Goal: Task Accomplishment & Management: Manage account settings

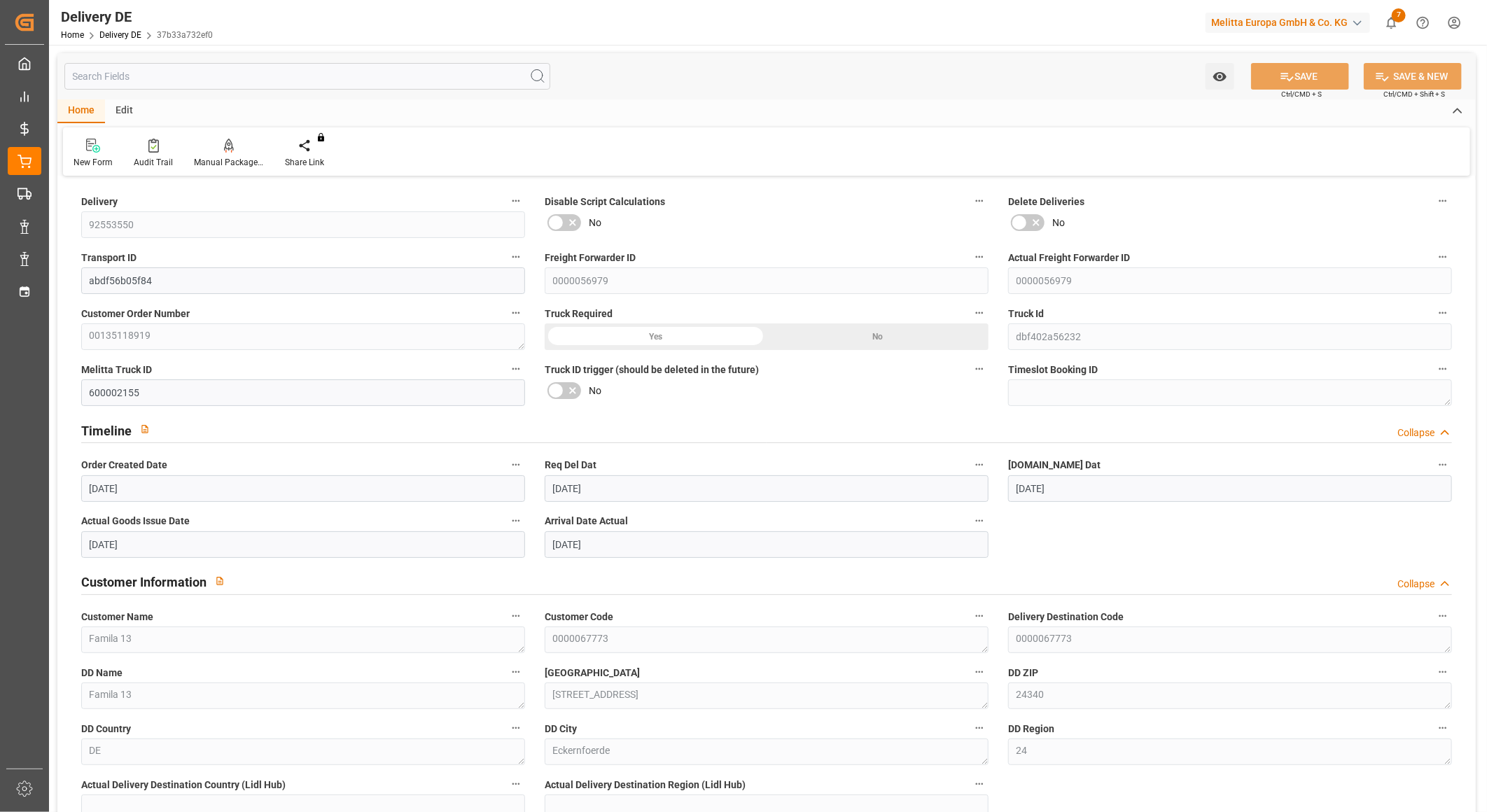
scroll to position [311, 0]
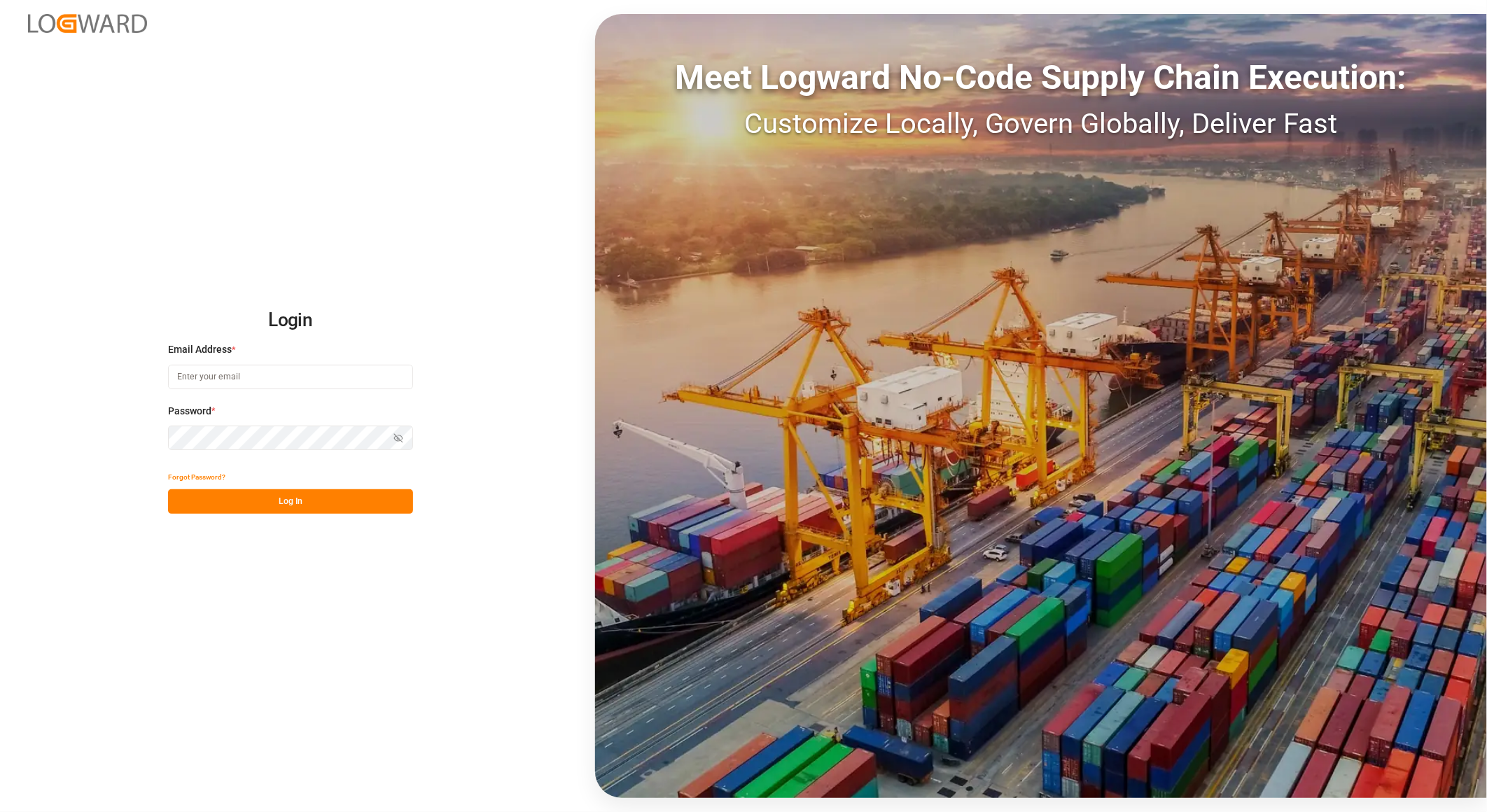
type input "[PERSON_NAME][EMAIL_ADDRESS][PERSON_NAME][DOMAIN_NAME]"
click at [337, 491] on button "Log In" at bounding box center [291, 501] width 245 height 25
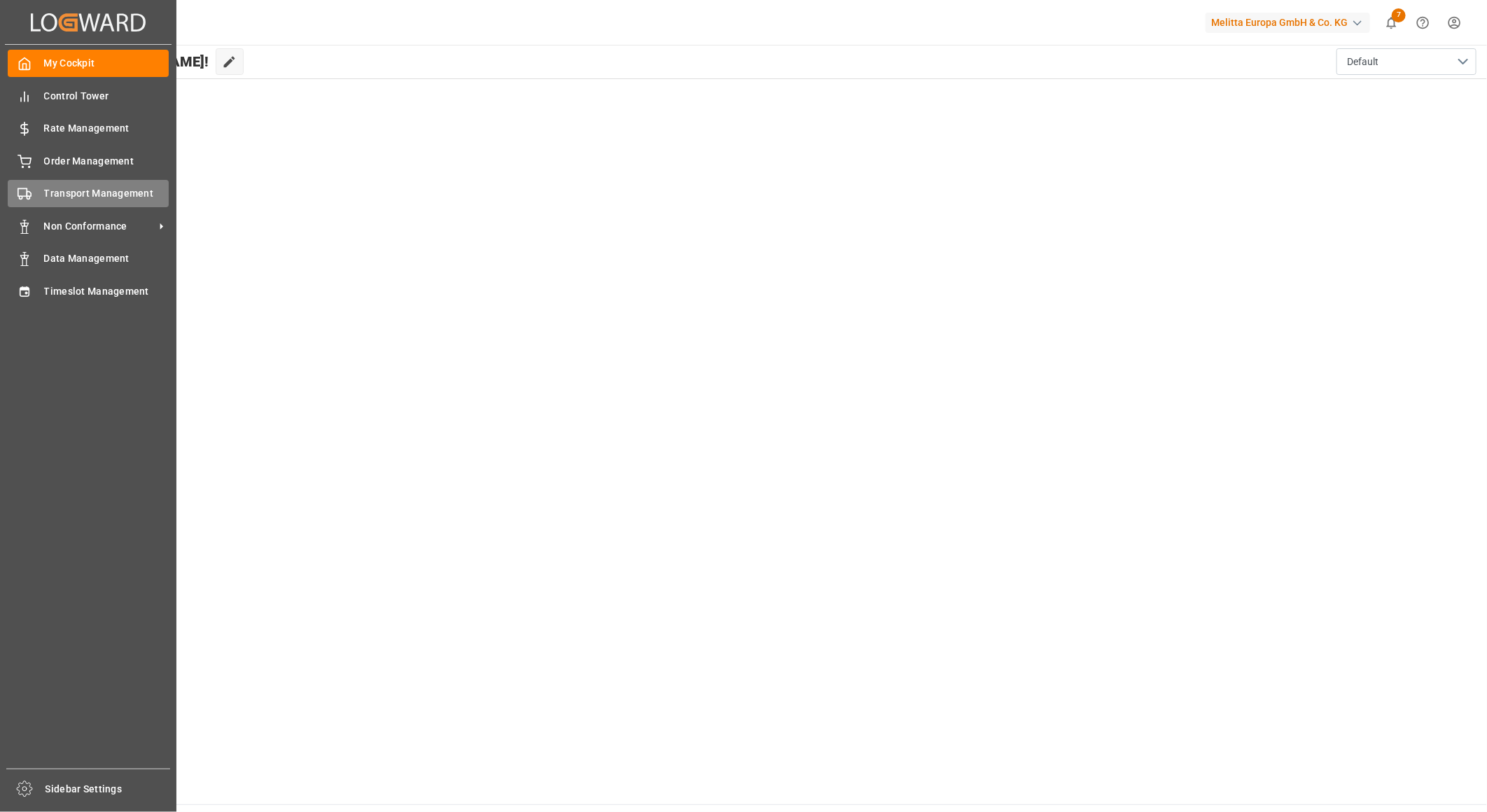
click at [26, 198] on icon at bounding box center [24, 193] width 14 height 14
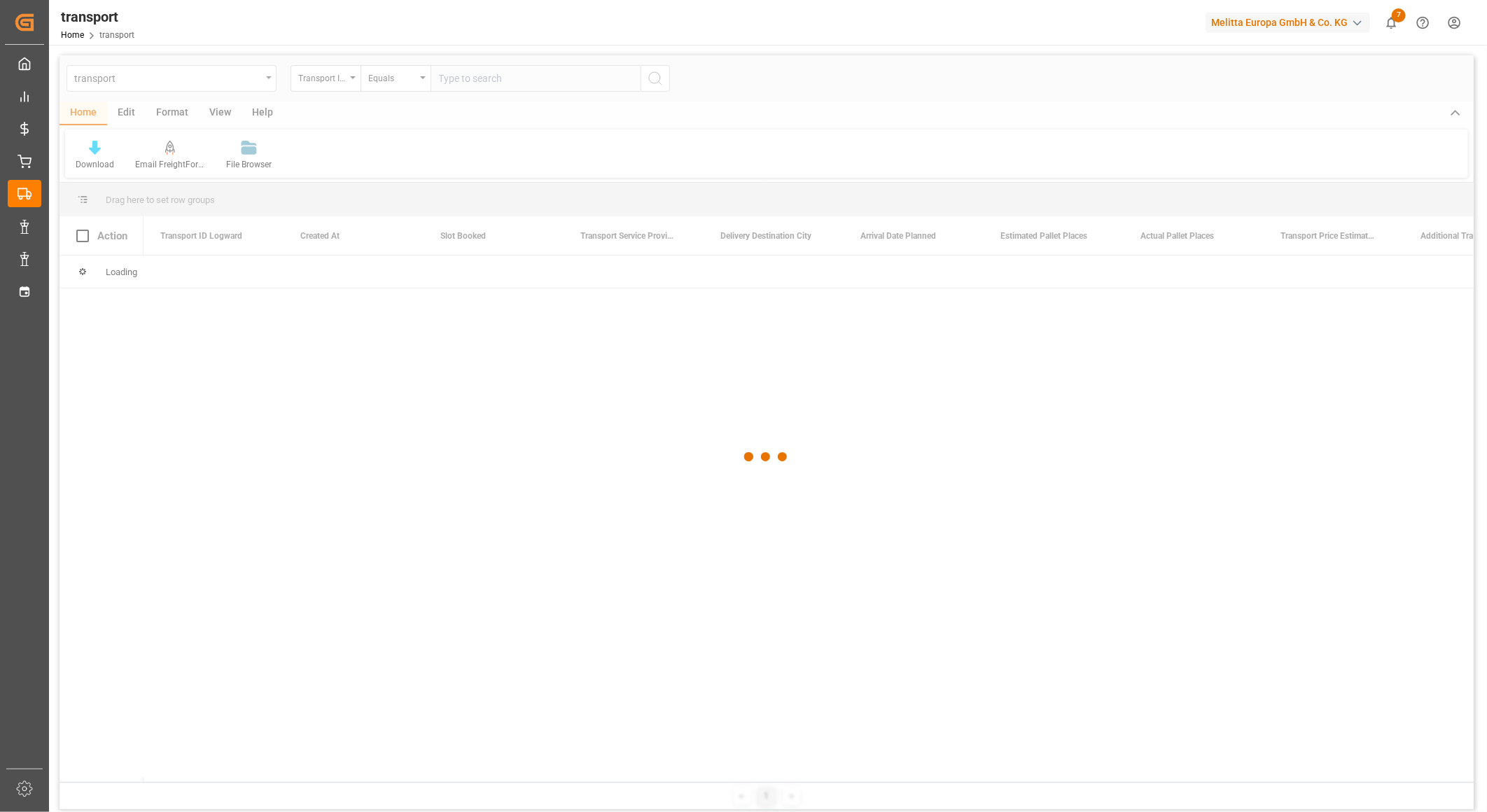
click at [214, 80] on div at bounding box center [767, 456] width 1414 height 803
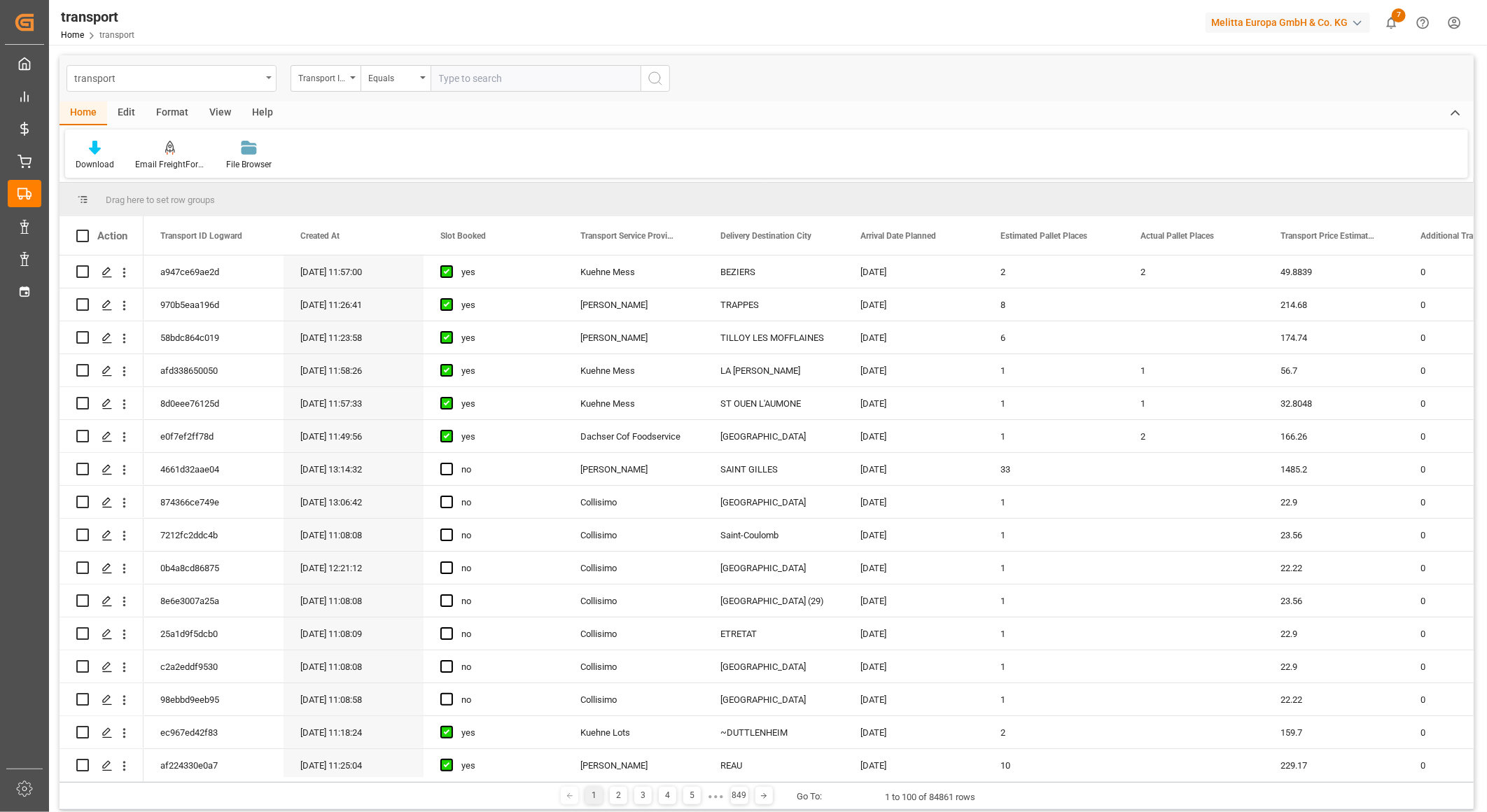
click at [245, 81] on div "transport" at bounding box center [167, 77] width 186 height 17
type input "deliv"
click at [136, 140] on div "delivery" at bounding box center [171, 143] width 208 height 29
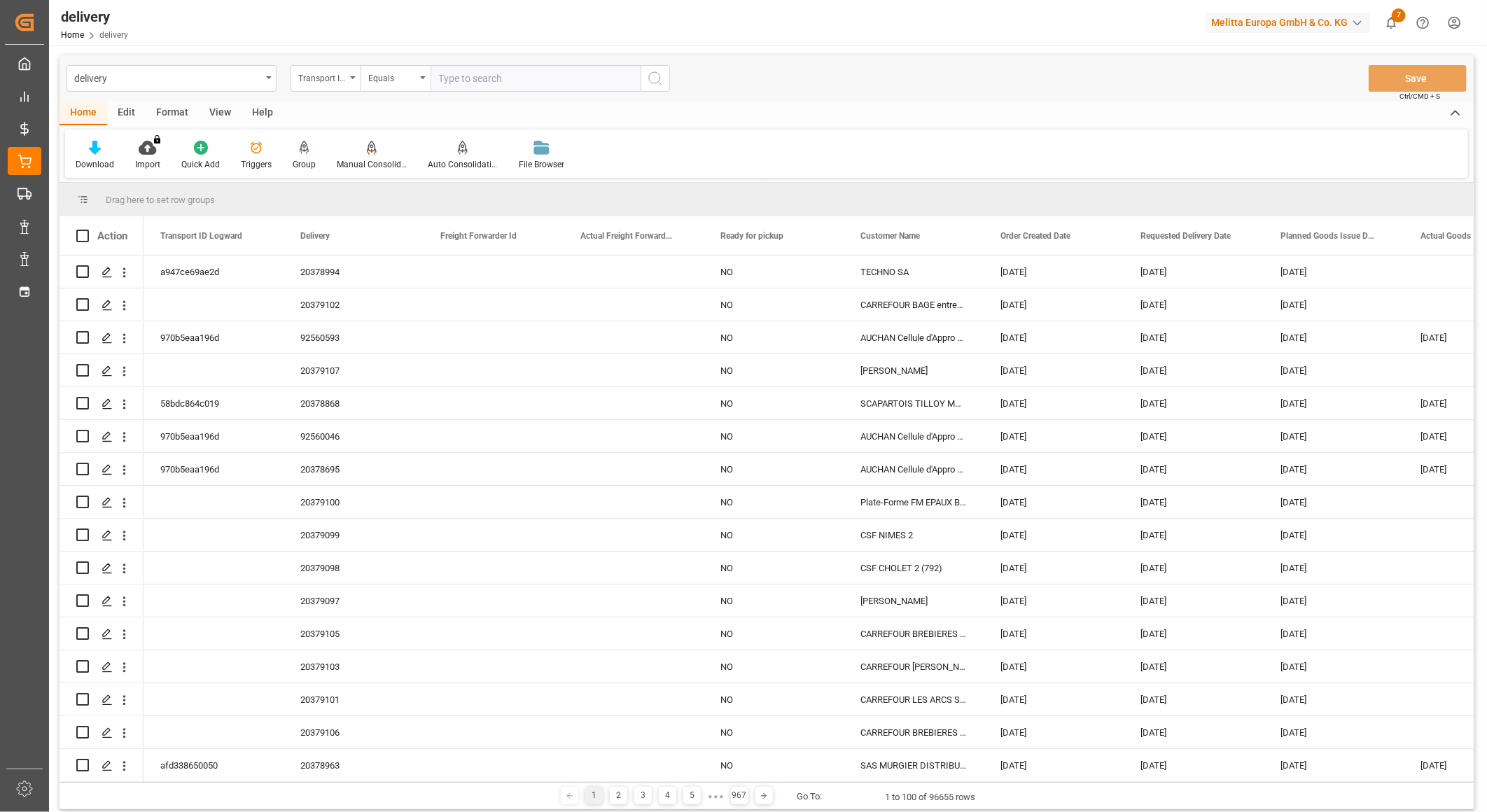
click at [331, 79] on div "Transport ID Logward" at bounding box center [322, 76] width 48 height 16
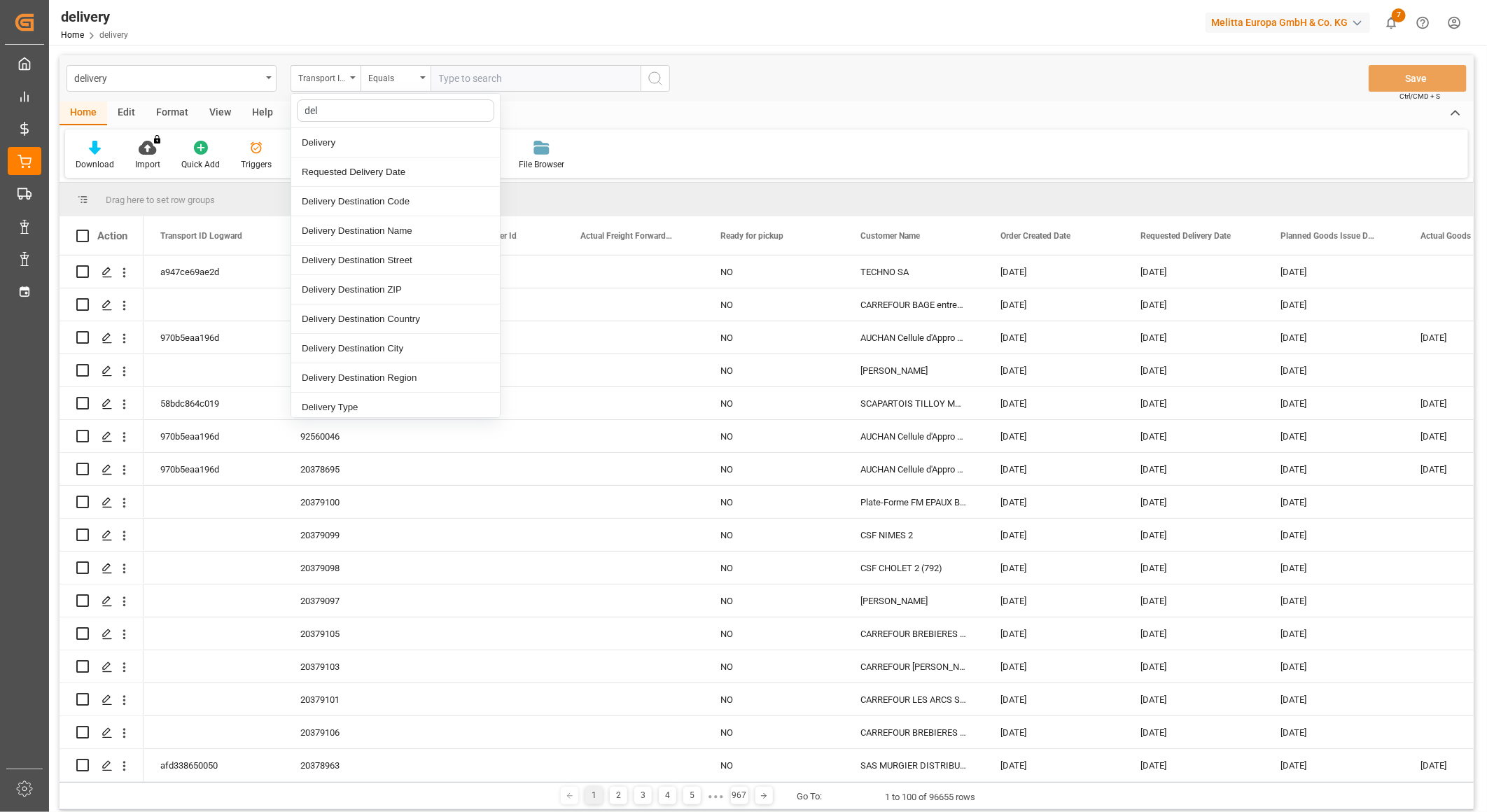
type input "deli"
click at [331, 142] on div "Delivery" at bounding box center [395, 143] width 208 height 29
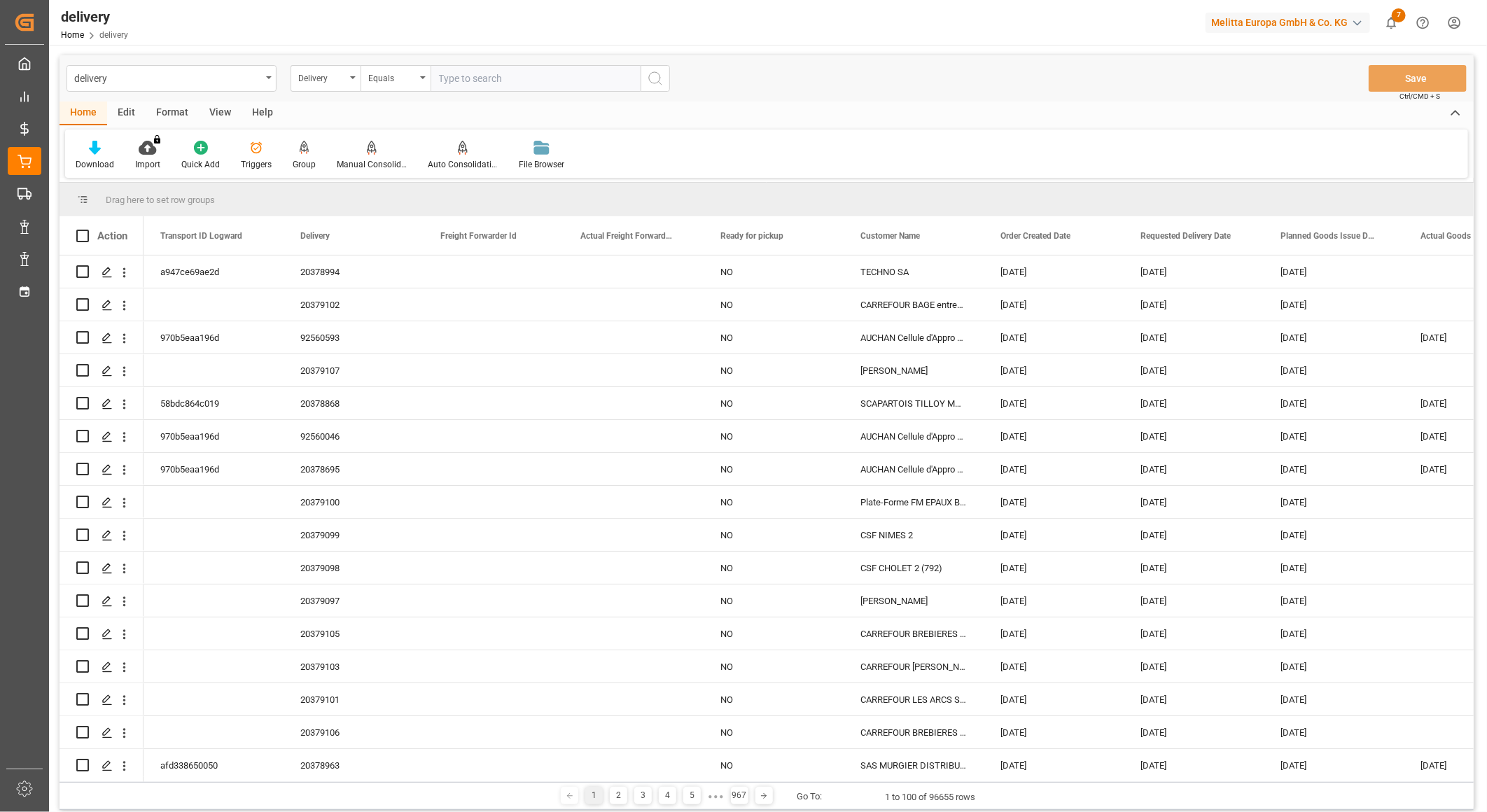
click at [462, 83] on input "text" at bounding box center [536, 78] width 210 height 27
paste input "80002168"
type input "80002168"
click at [651, 81] on circle "search button" at bounding box center [655, 78] width 11 height 11
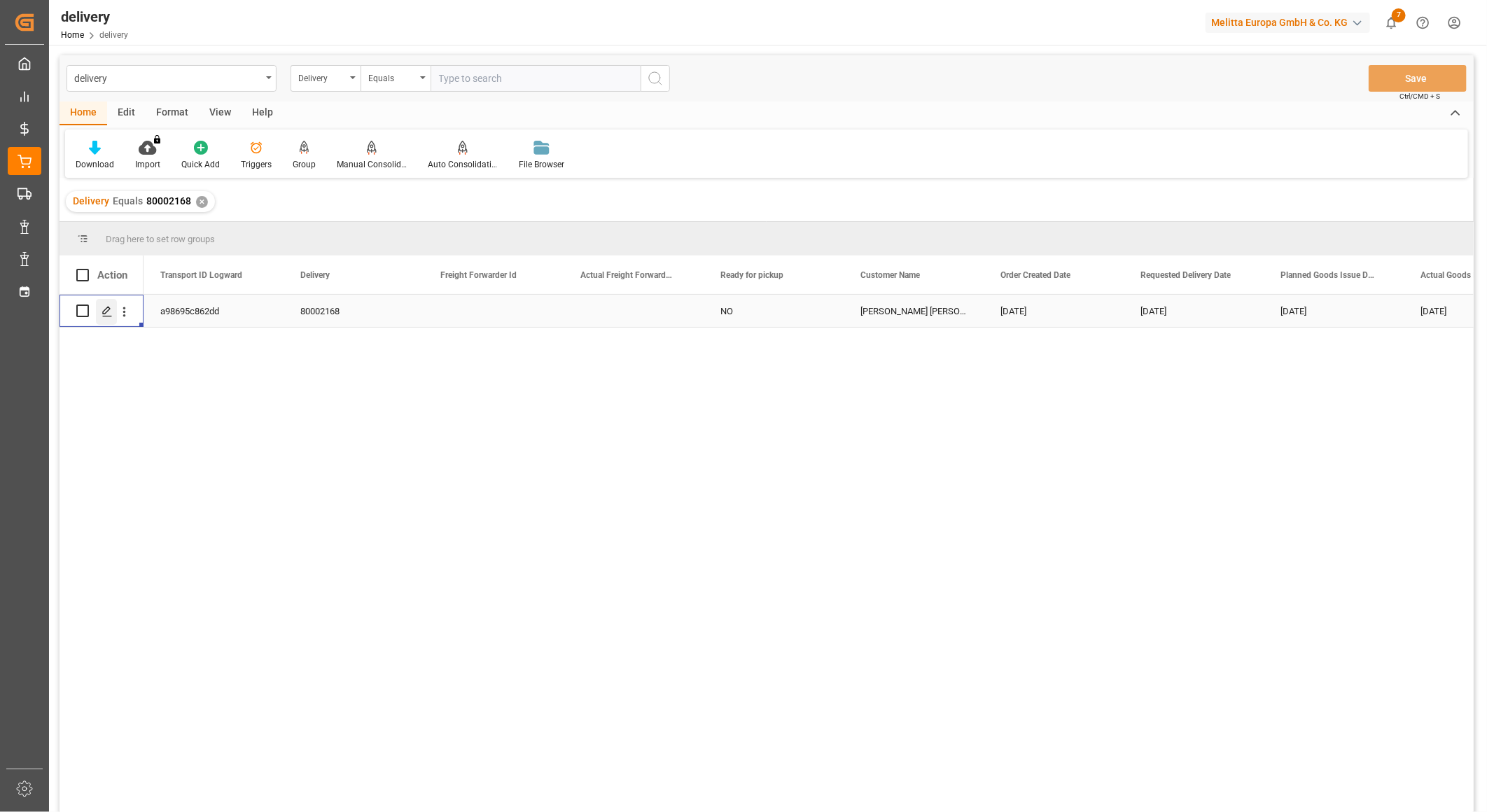
click at [108, 318] on div "Press SPACE to select this row." at bounding box center [107, 311] width 21 height 26
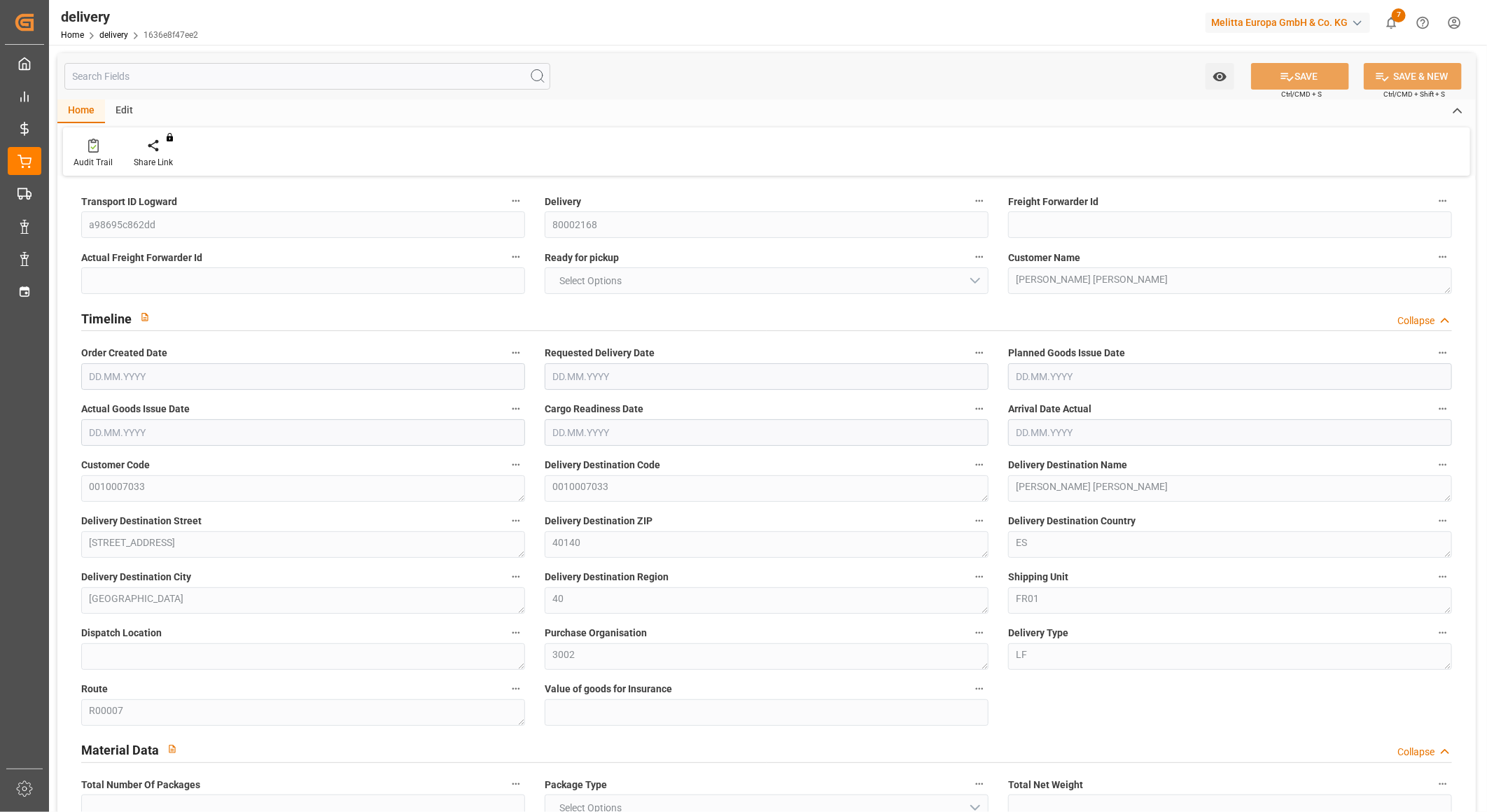
type input "1"
type input "251.58"
type input "346.316"
type input "1272.258"
type input "90"
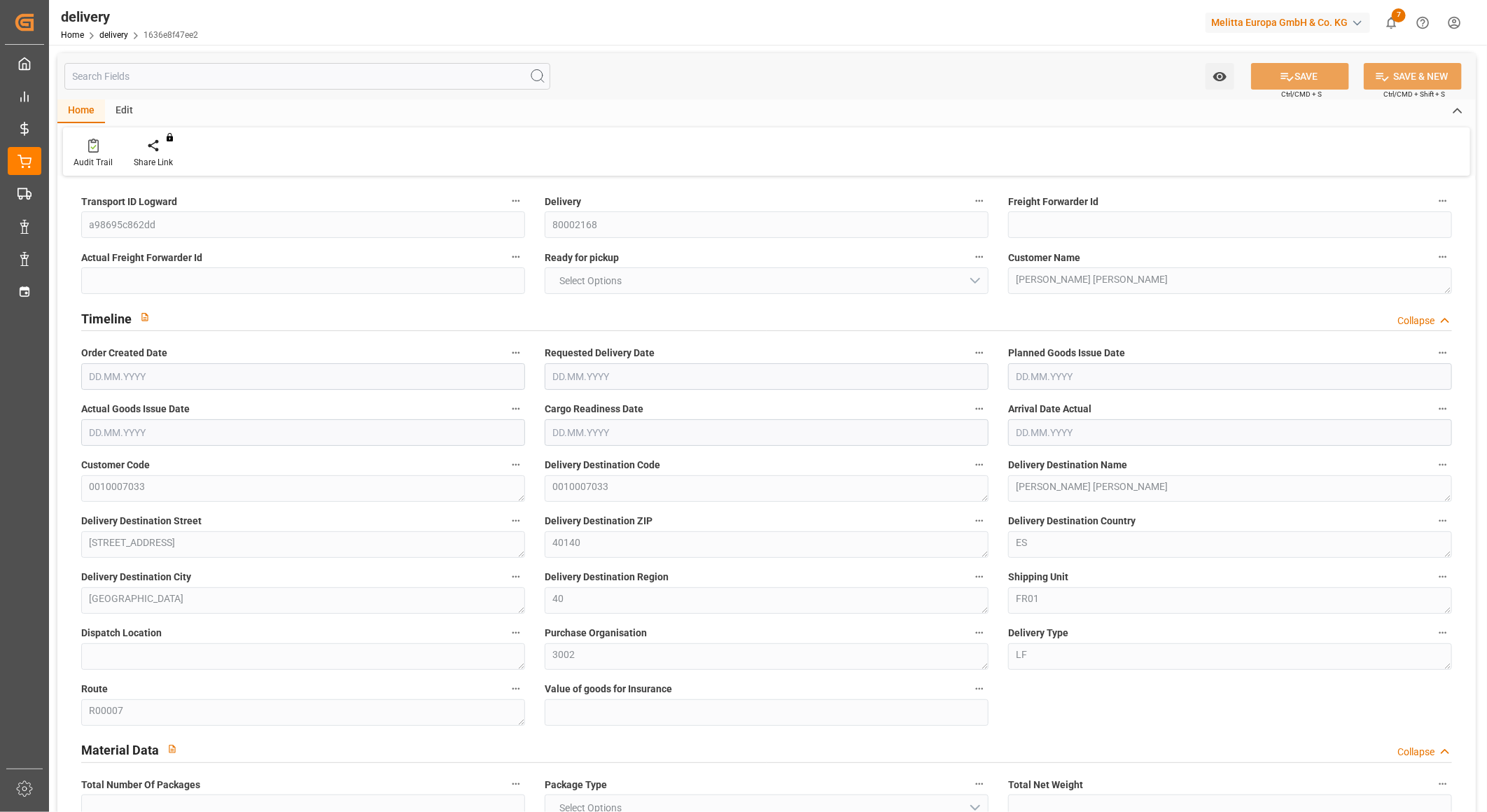
type input "2"
type input "0"
type input "2"
type input "1"
type input "0"
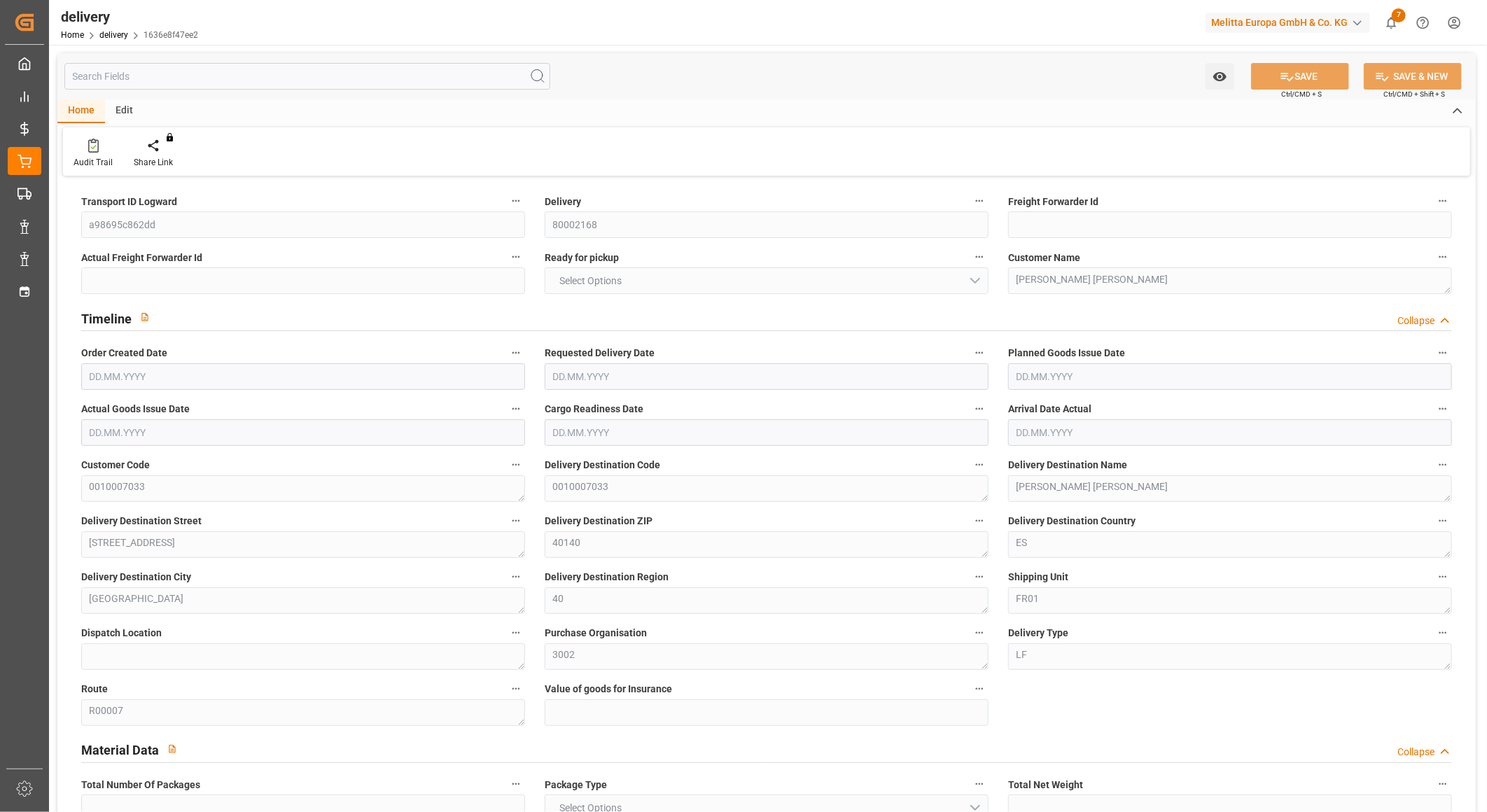
type input "0"
type input "-4.7562"
type input "179.48"
type input "174.7238"
type input "0"
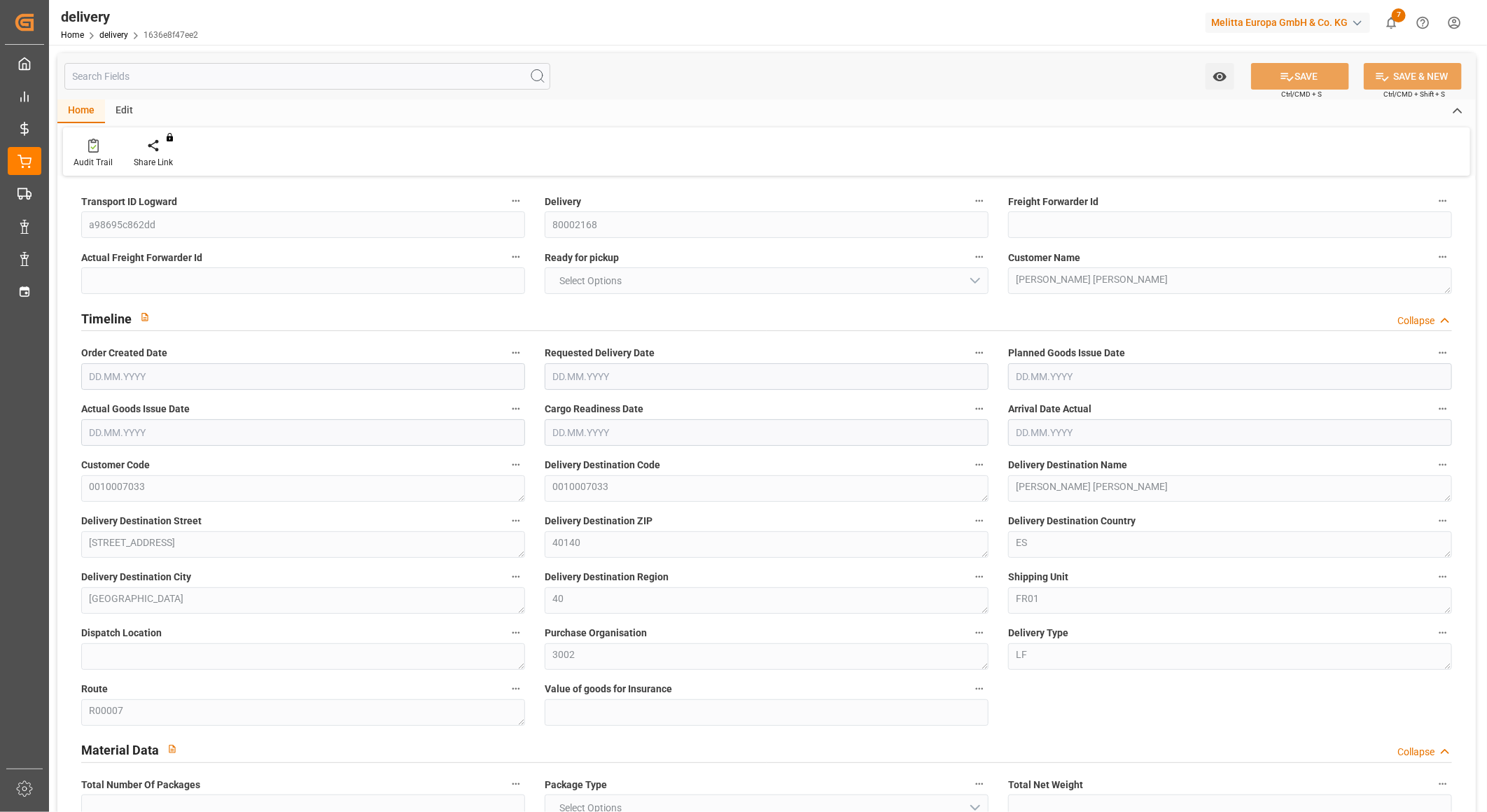
type input "32.4"
type input "1.5"
type input "1.3"
type input "0"
type input "3"
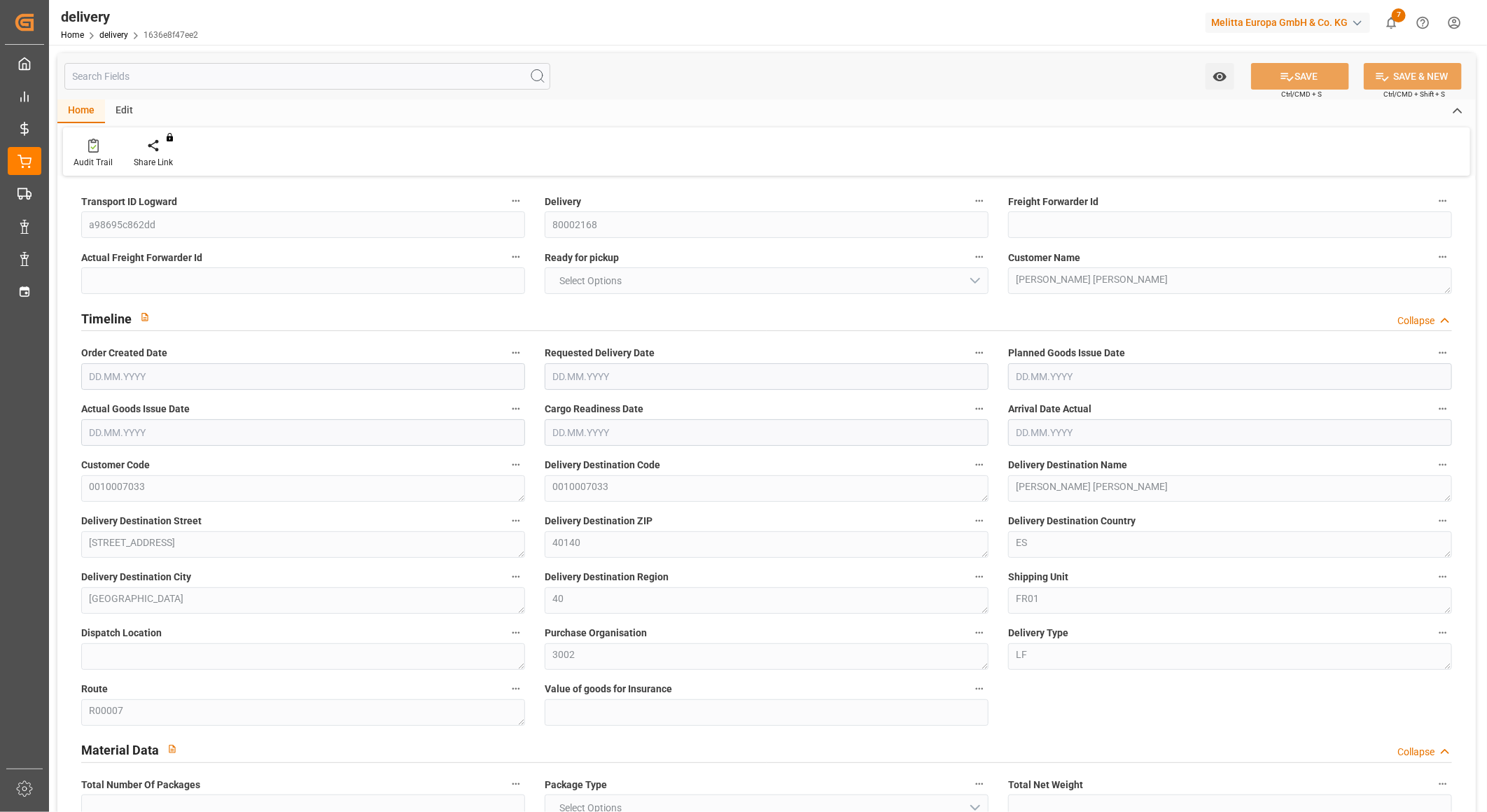
type input "298.316"
type input "1"
type input "101"
type input "0"
type input "[DATE]"
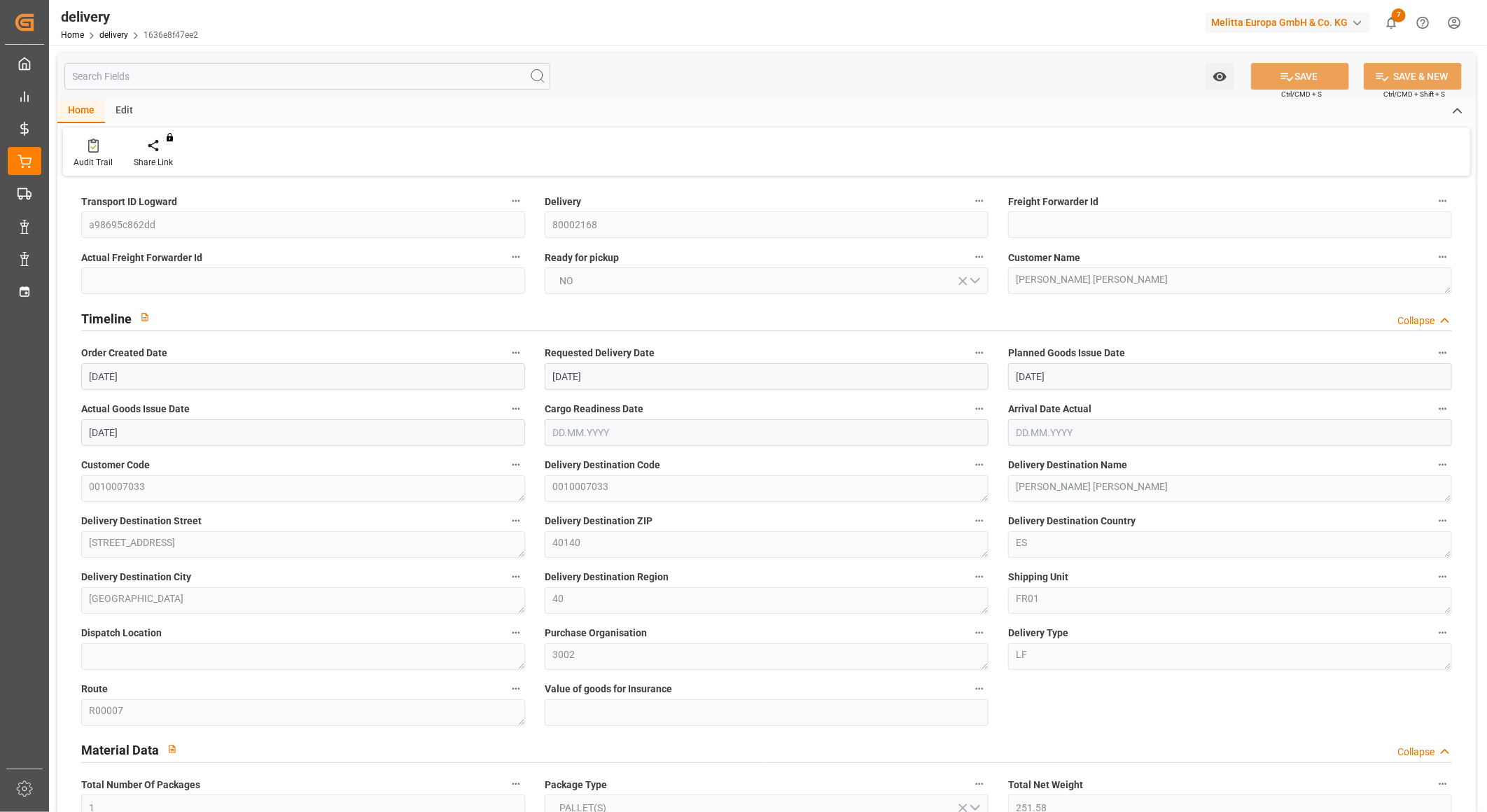
type input "[DATE]"
type input "[DATE] 10:50"
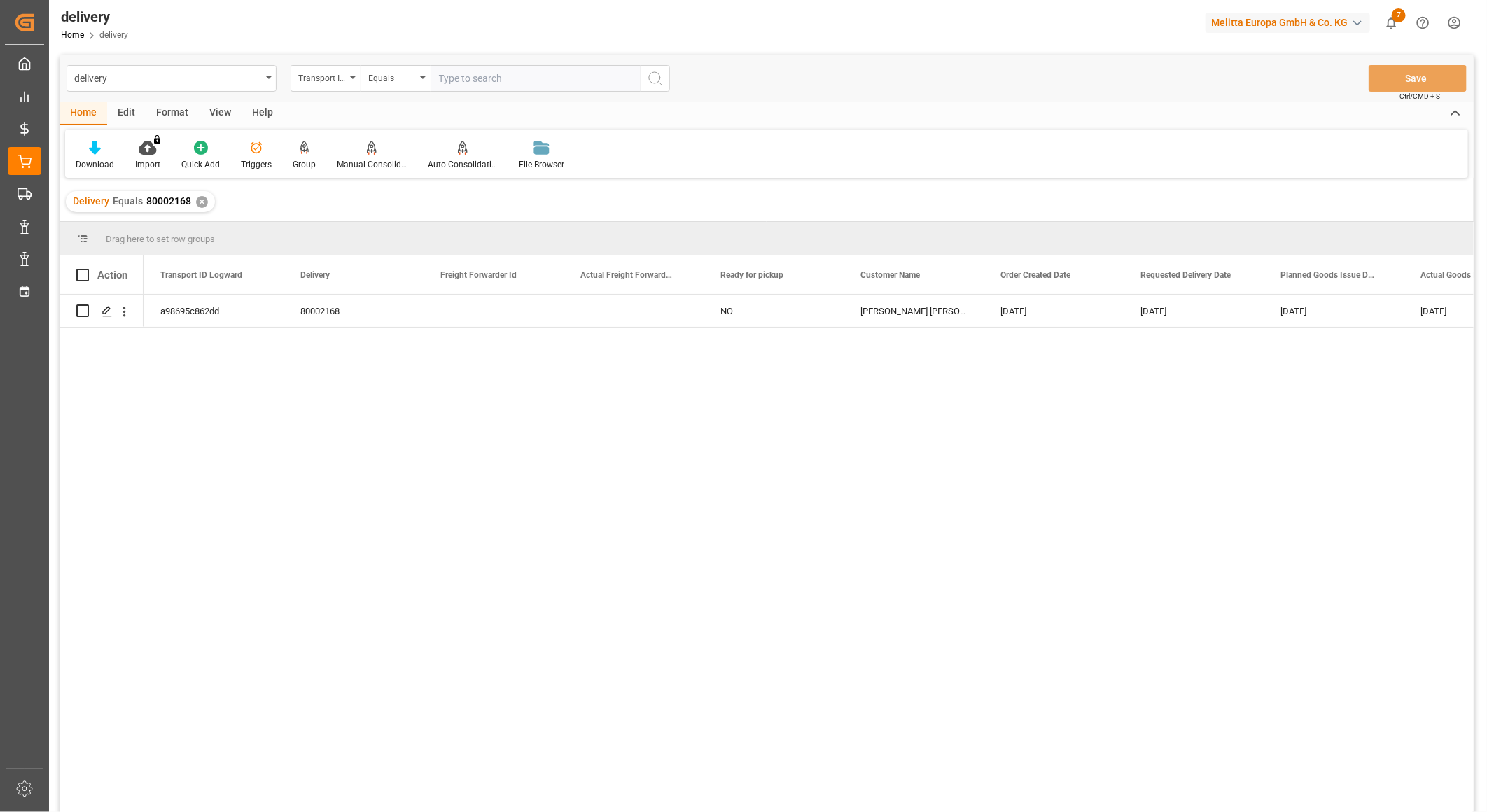
click at [544, 86] on input "text" at bounding box center [536, 78] width 210 height 27
type input "80002125"
click at [651, 73] on icon "search button" at bounding box center [655, 79] width 17 height 17
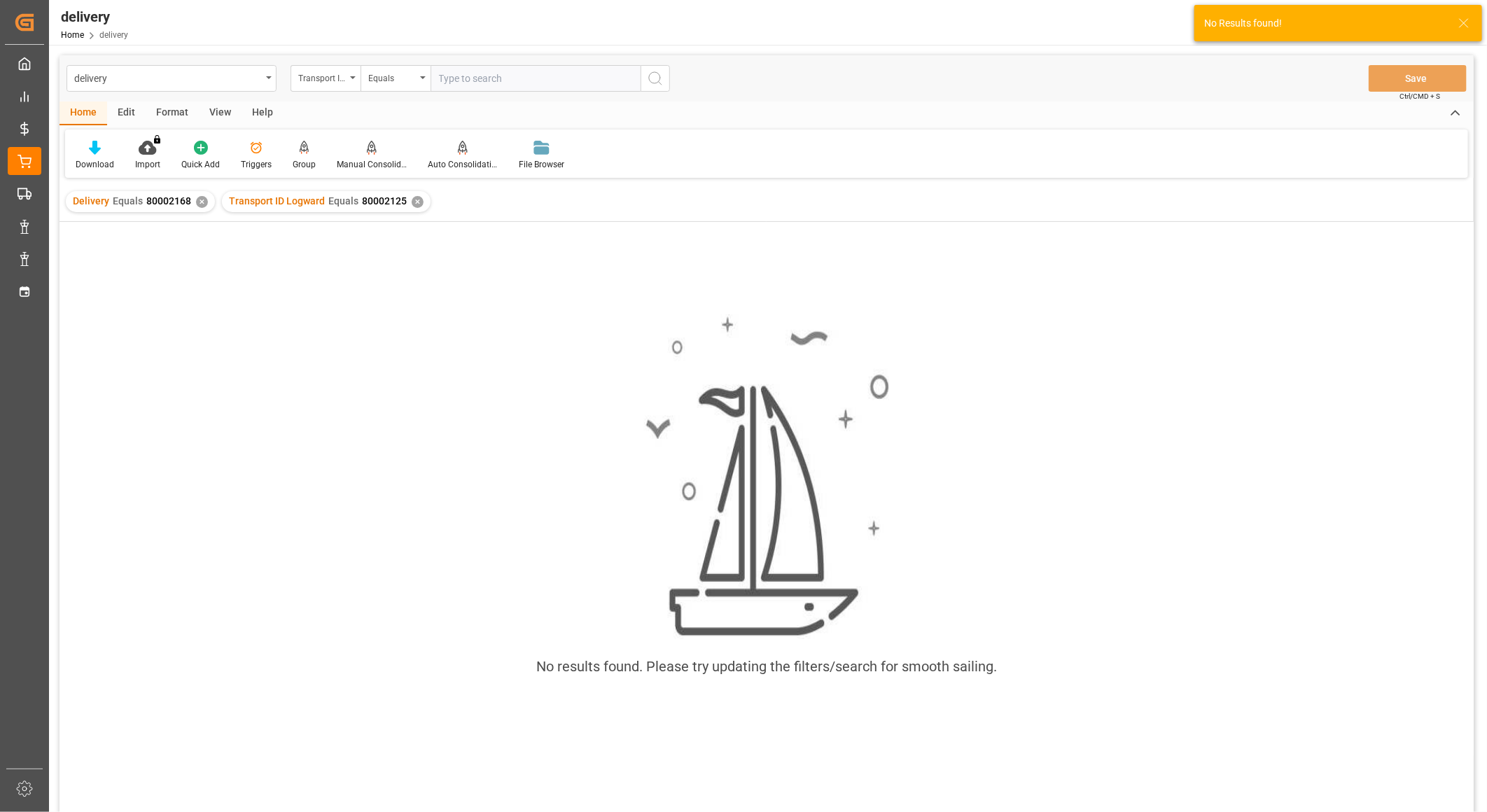
click at [196, 201] on div "✕" at bounding box center [202, 202] width 12 height 12
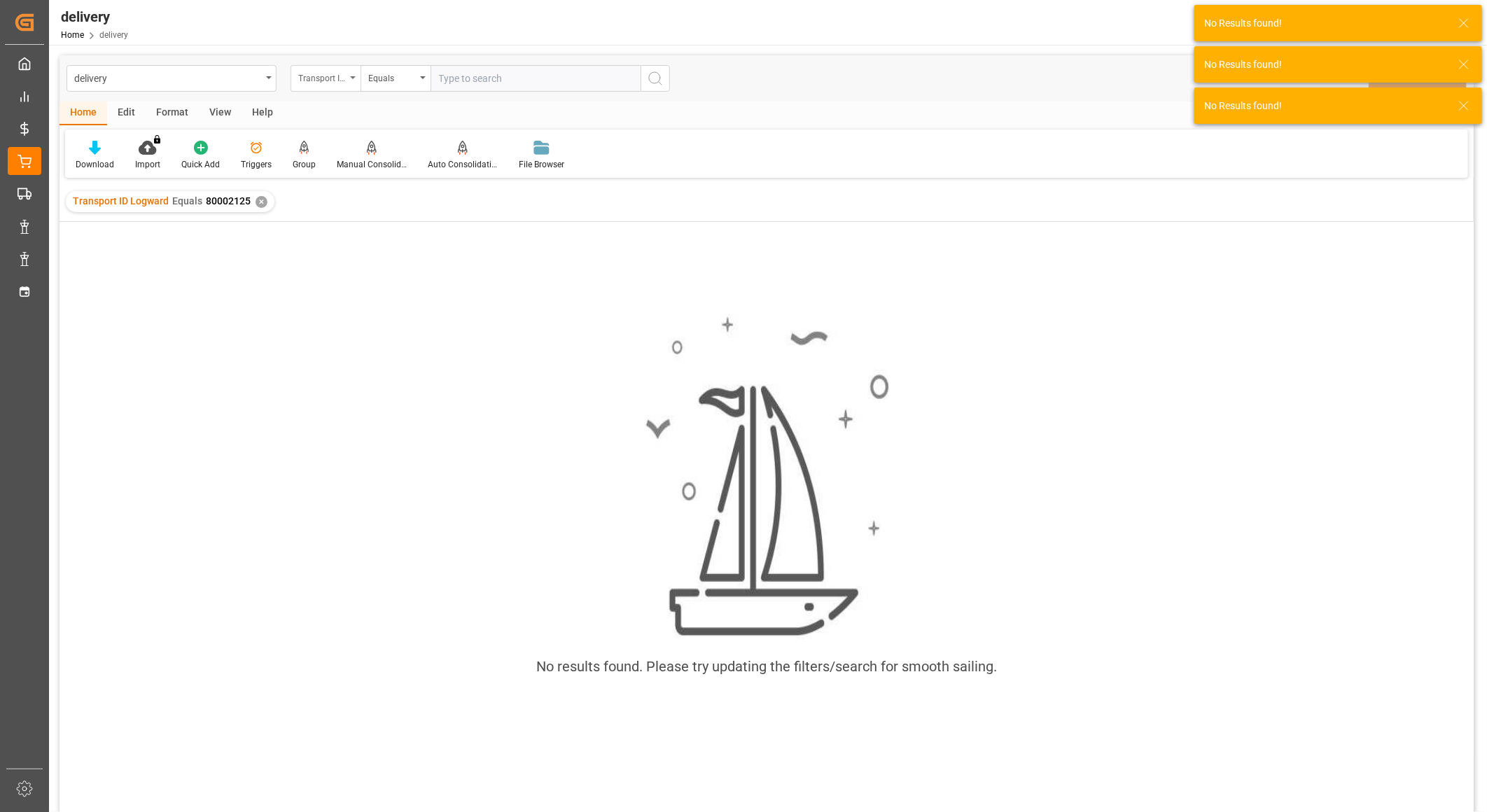
click at [326, 78] on div "Transport ID Logward" at bounding box center [322, 76] width 48 height 16
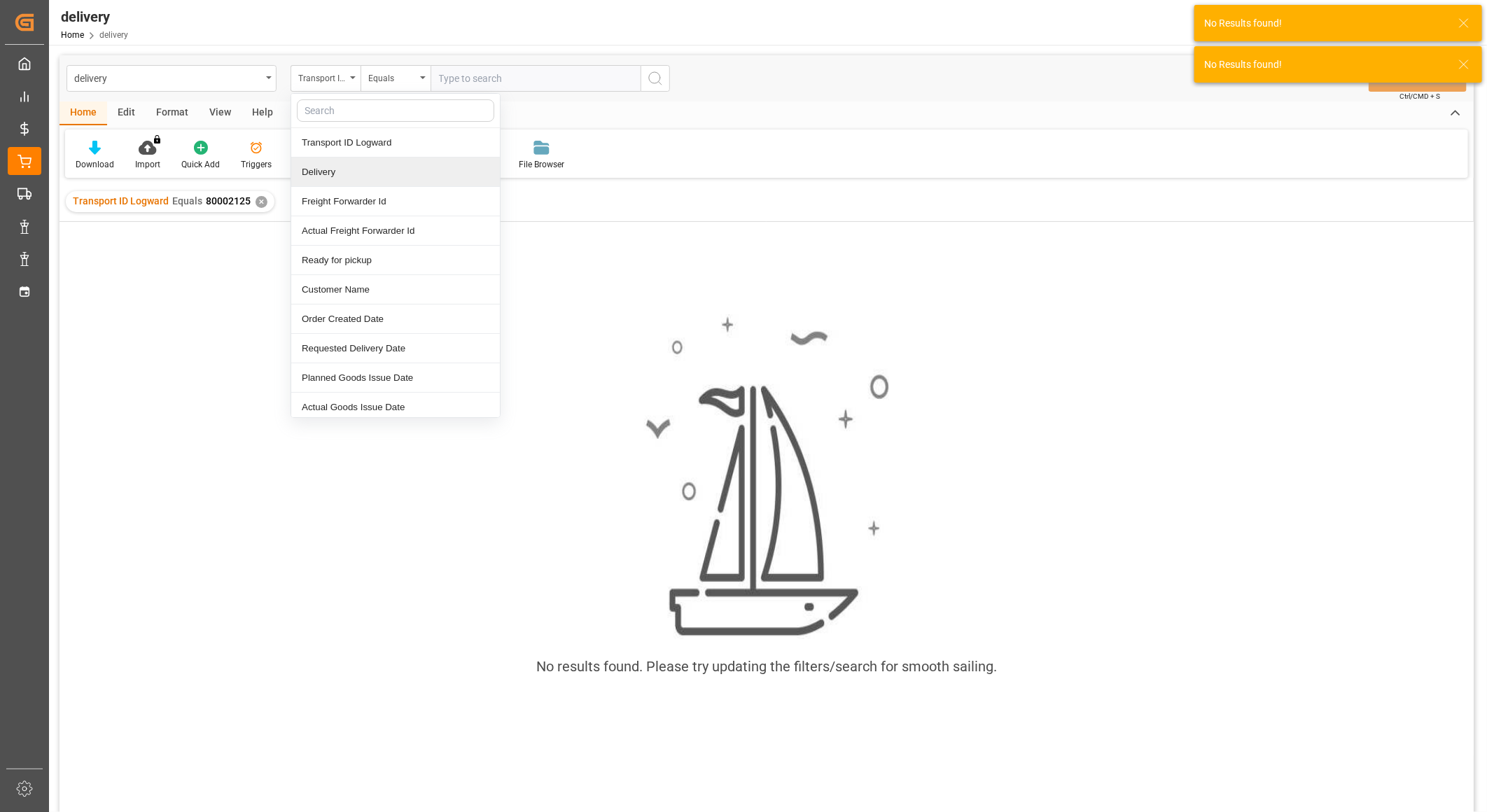
click at [332, 179] on div "Delivery" at bounding box center [395, 172] width 208 height 29
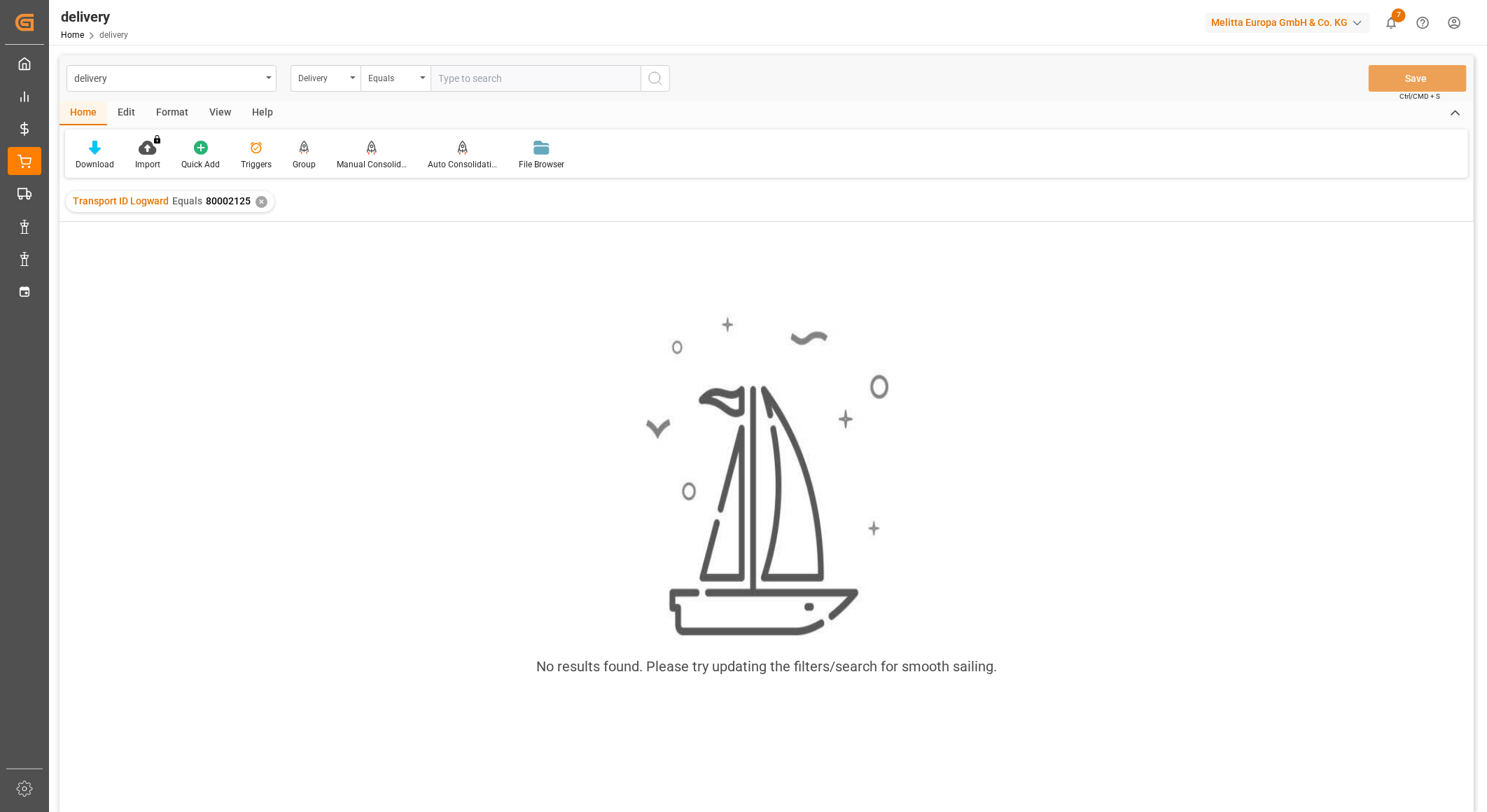
click at [480, 88] on input "text" at bounding box center [536, 78] width 210 height 27
paste input "80002125"
type input "80002125"
click at [662, 78] on icon "search button" at bounding box center [655, 79] width 17 height 17
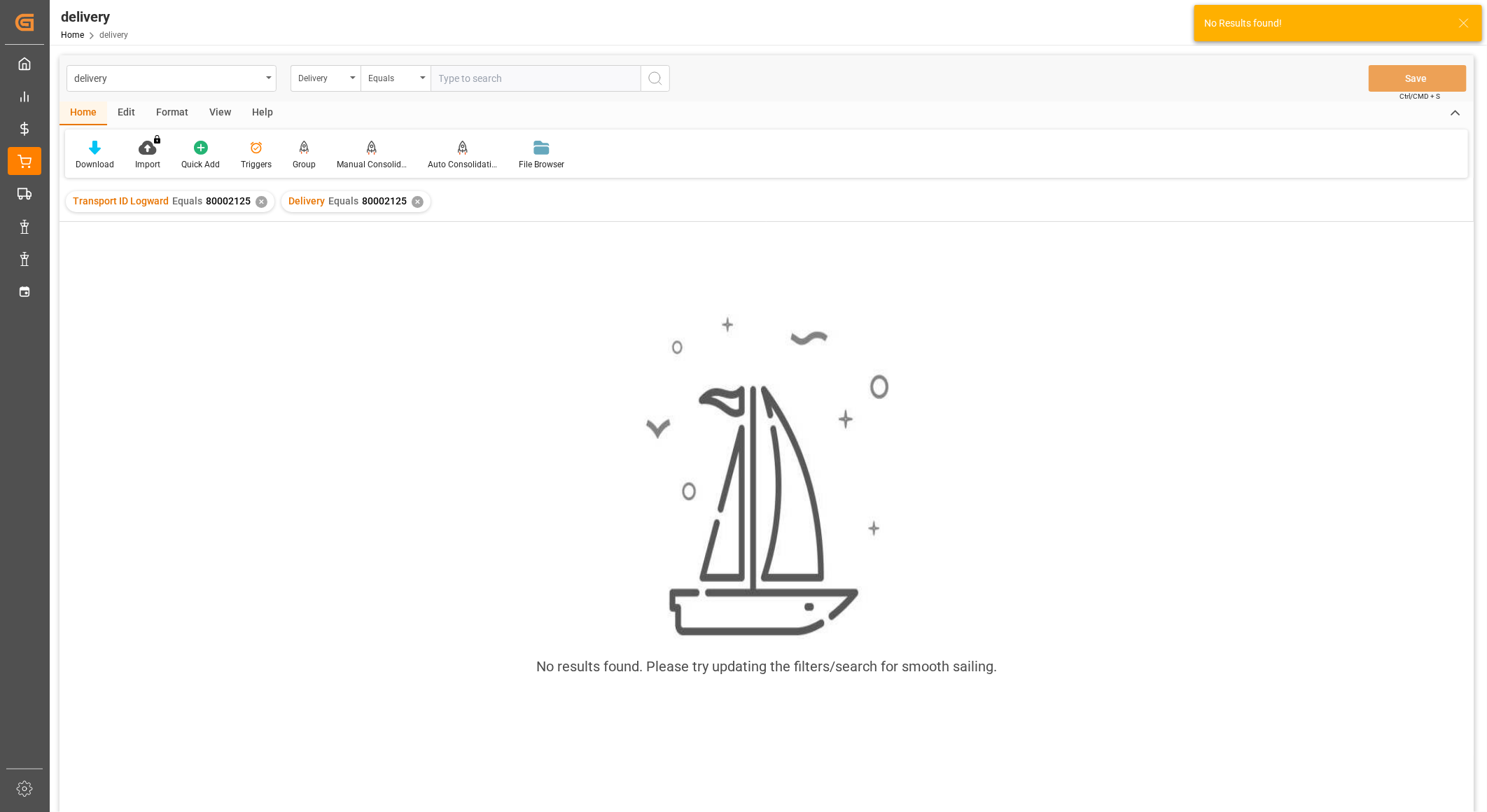
click at [253, 207] on div "Transport ID Logward Equals 80002125 ✕" at bounding box center [169, 202] width 208 height 21
click at [256, 203] on div "✕" at bounding box center [262, 202] width 12 height 12
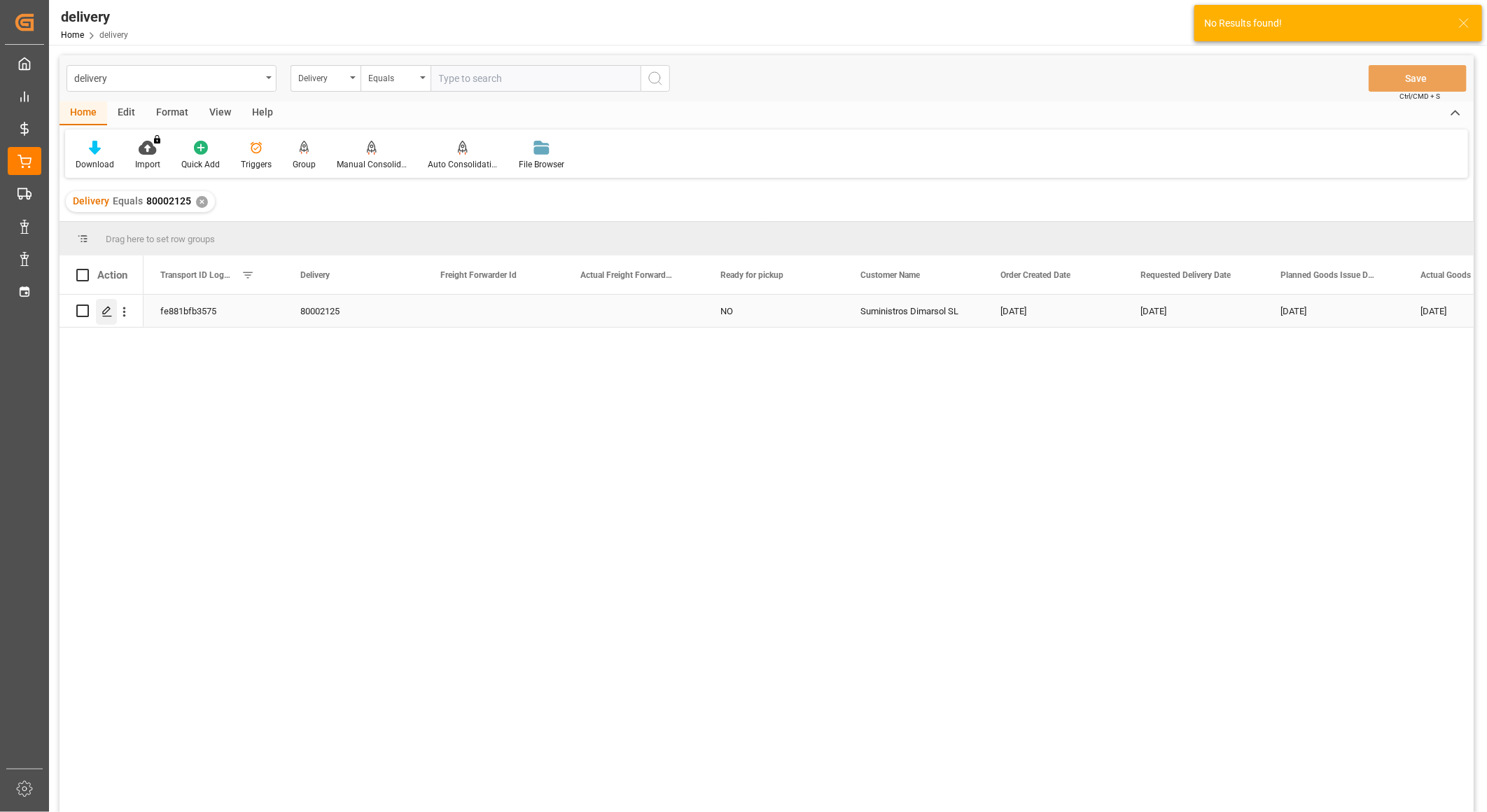
click at [110, 309] on icon "Press SPACE to select this row." at bounding box center [108, 312] width 11 height 11
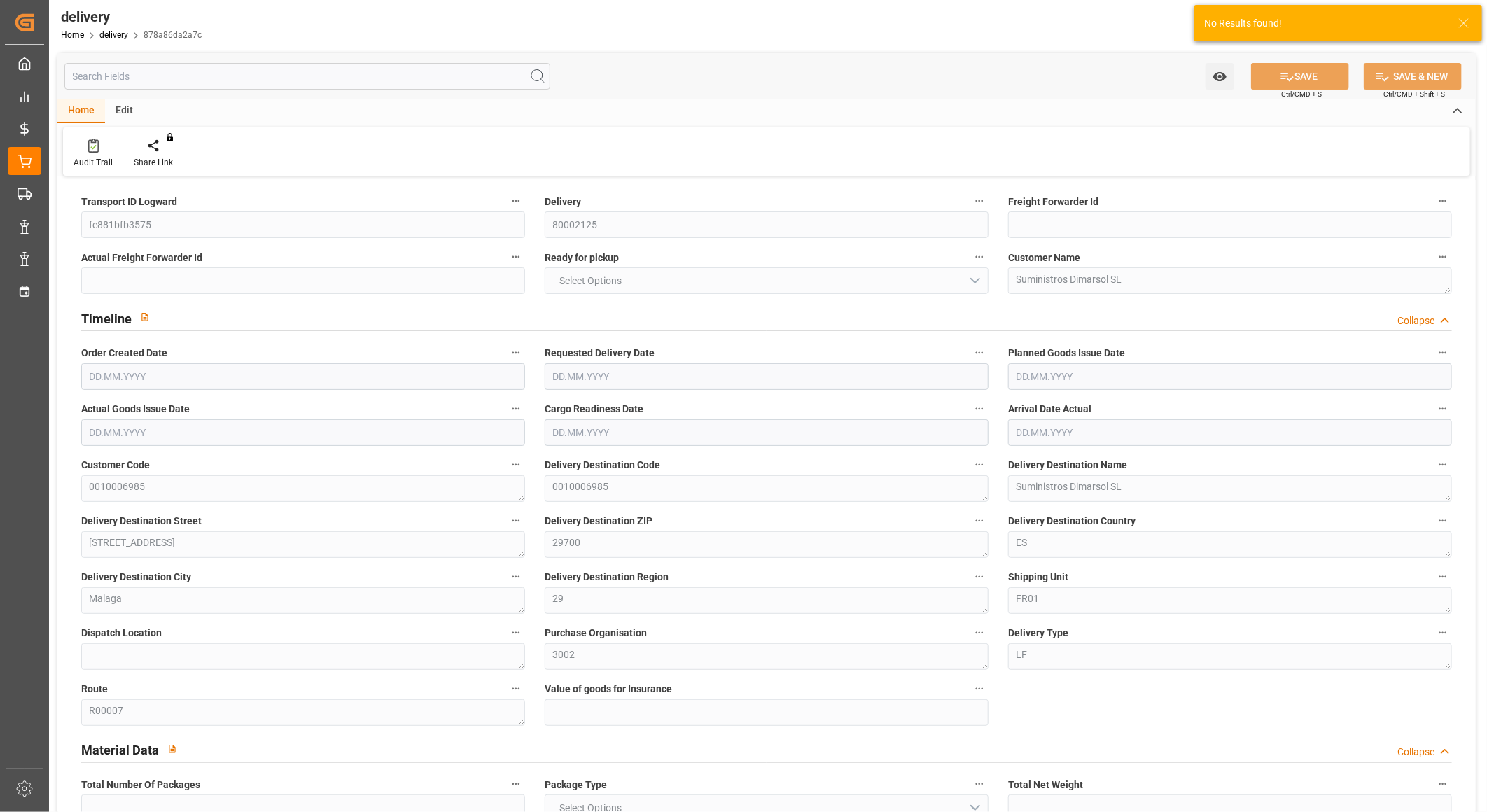
type input "2"
type input "407.25"
type input "533.015"
type input "1507.605"
type input "55"
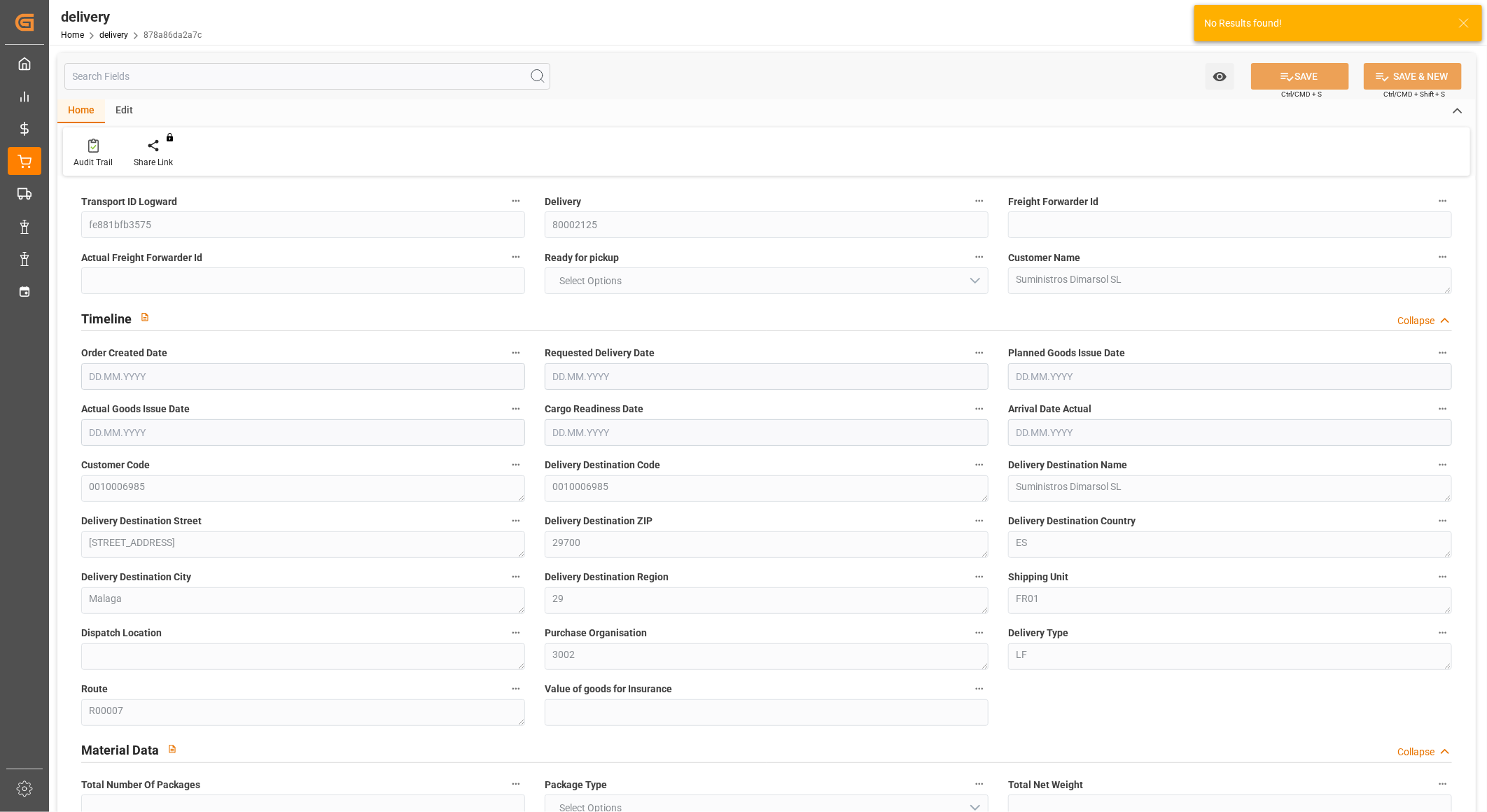
type input "2"
type input "1"
type input "2"
type input "1"
type input "0"
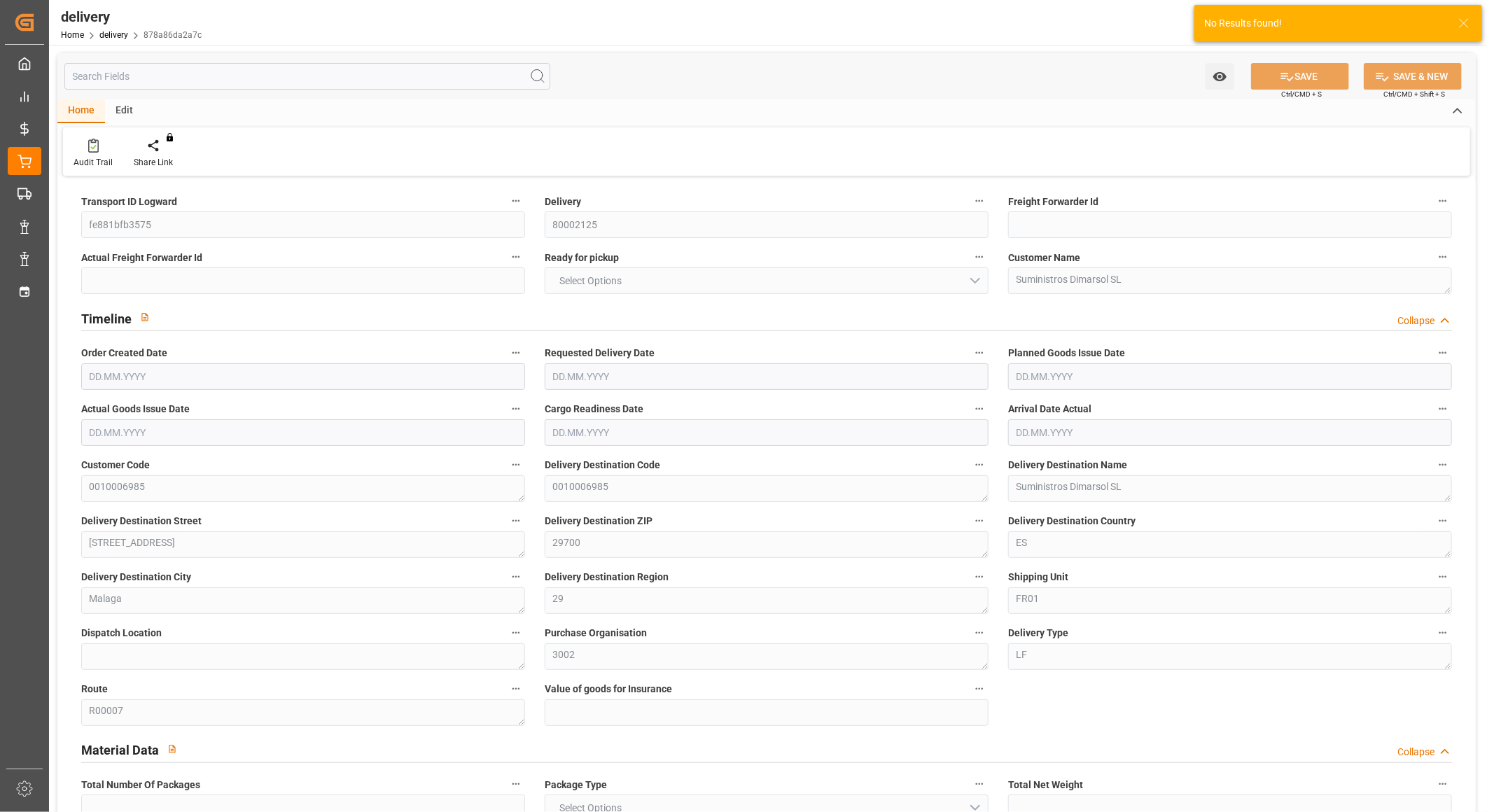
type input "0"
type input "-5.7351"
type input "216.42"
type input "210.6849"
type input "2.45"
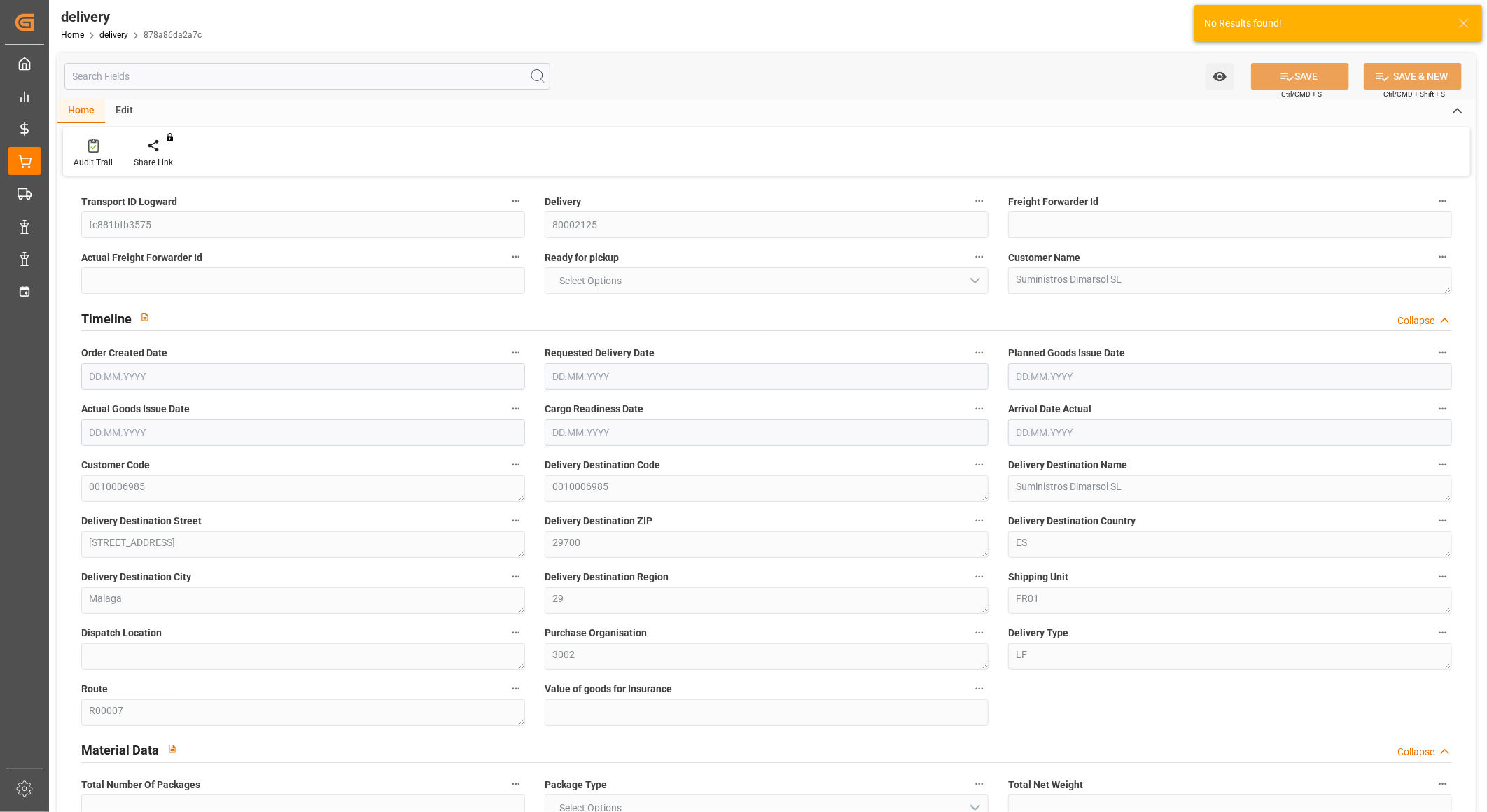
type input "19.8"
type input "1.5"
type input "1.3"
type input "0"
type input "3"
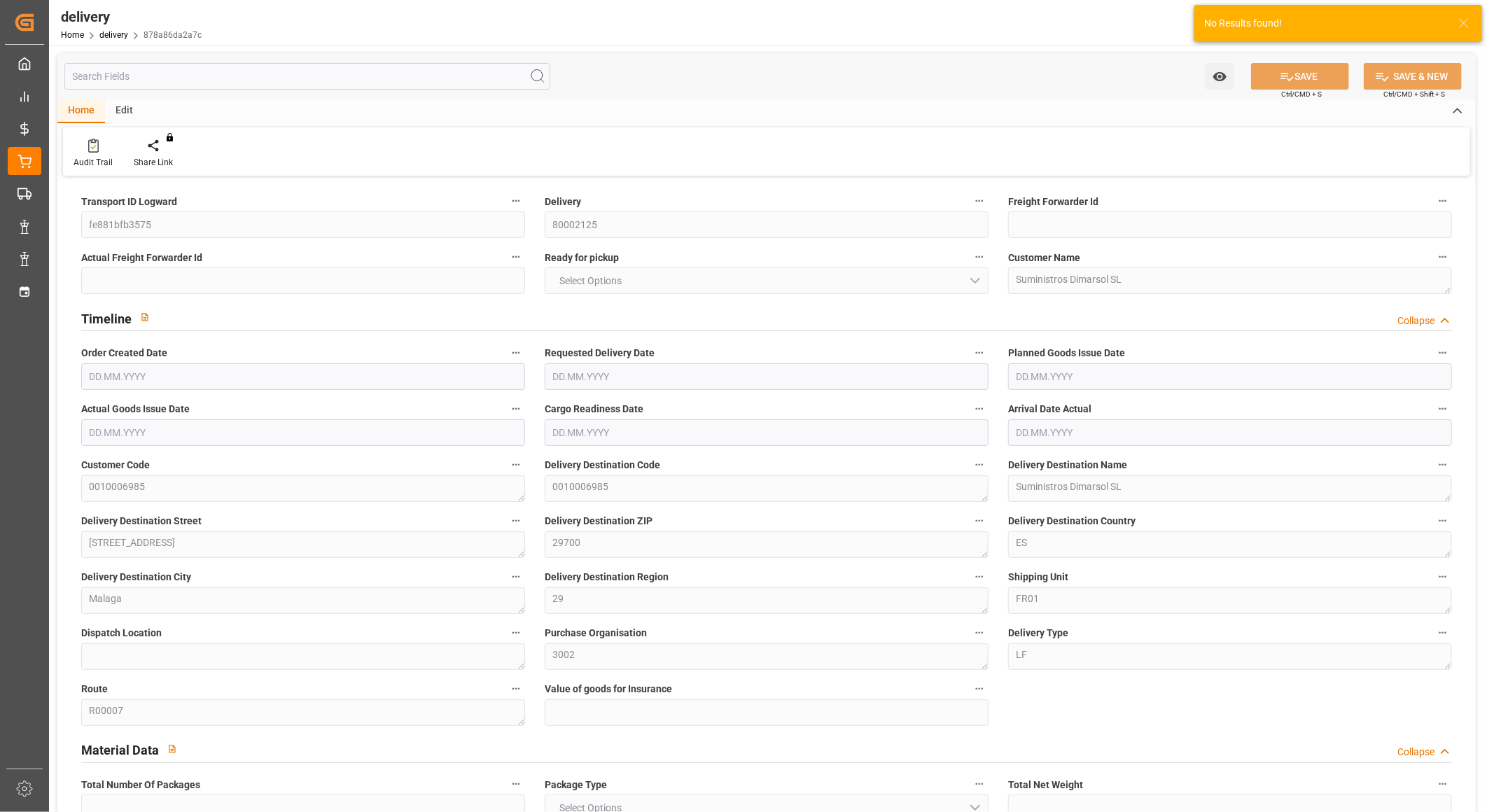
type input "484.125"
type input "1"
type input "101"
type input "0"
type input "[DATE]"
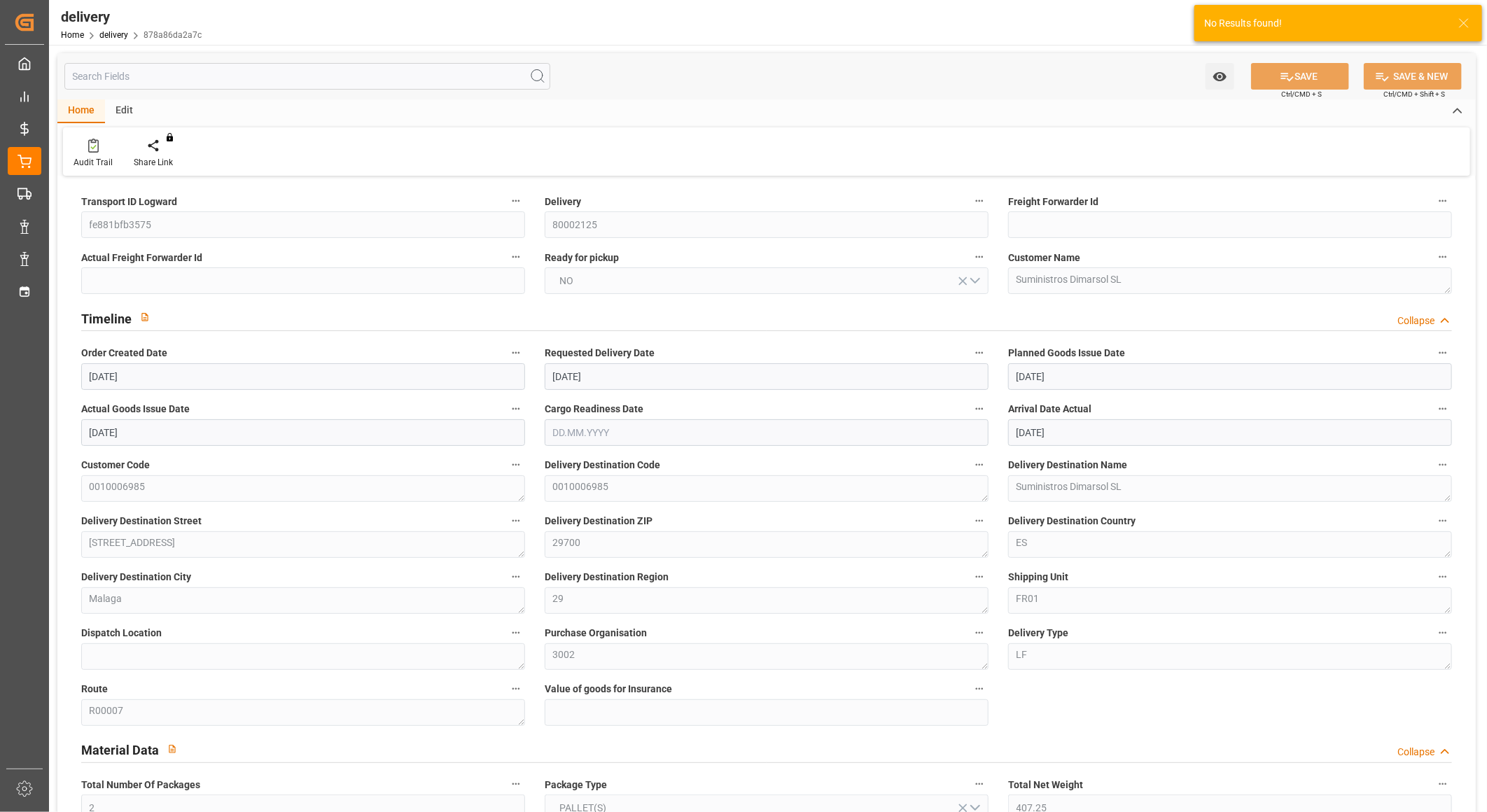
type input "[DATE]"
type input "[DATE] 08:40"
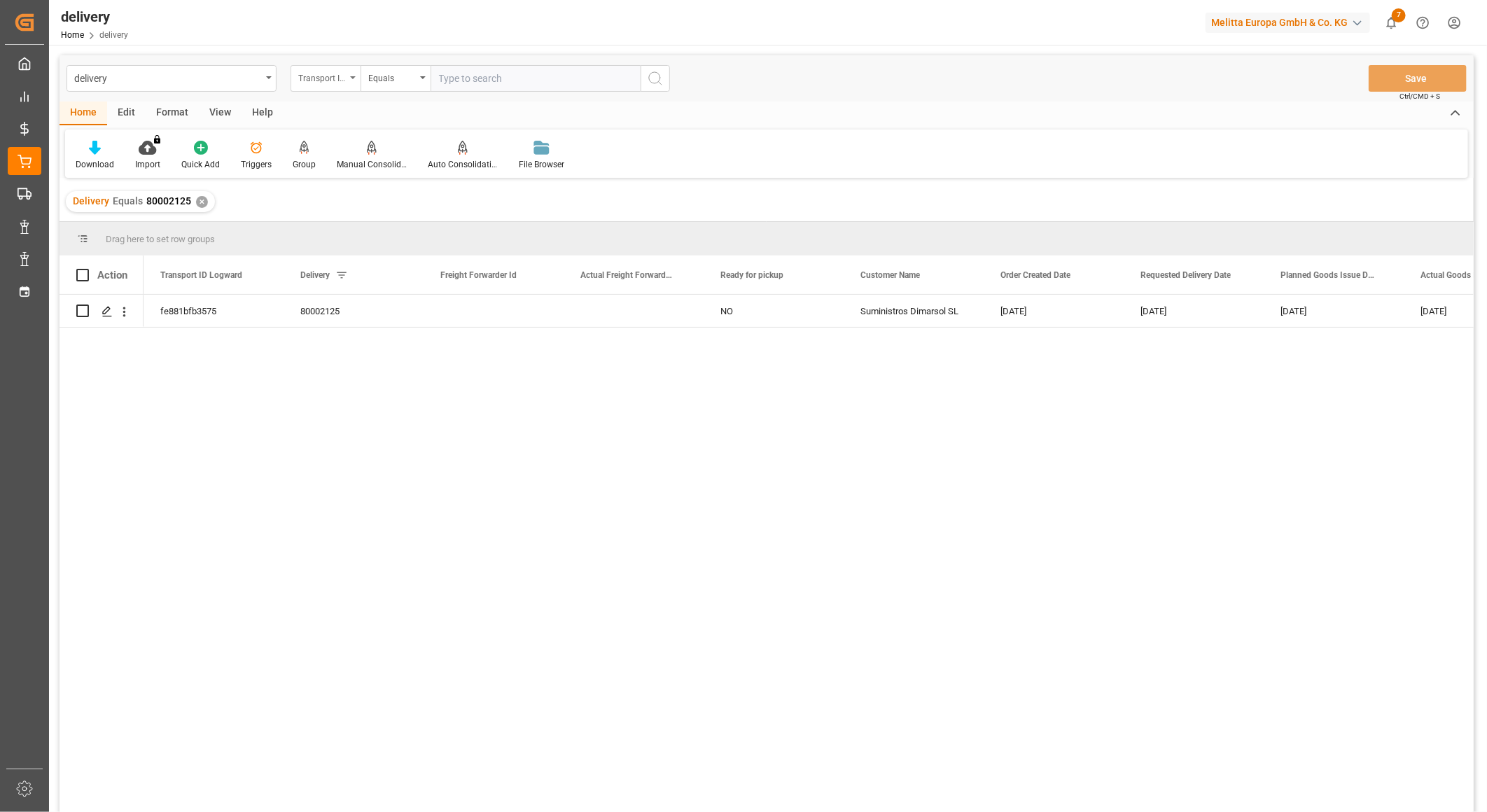
click at [348, 83] on div "Transport ID Logward" at bounding box center [325, 78] width 70 height 27
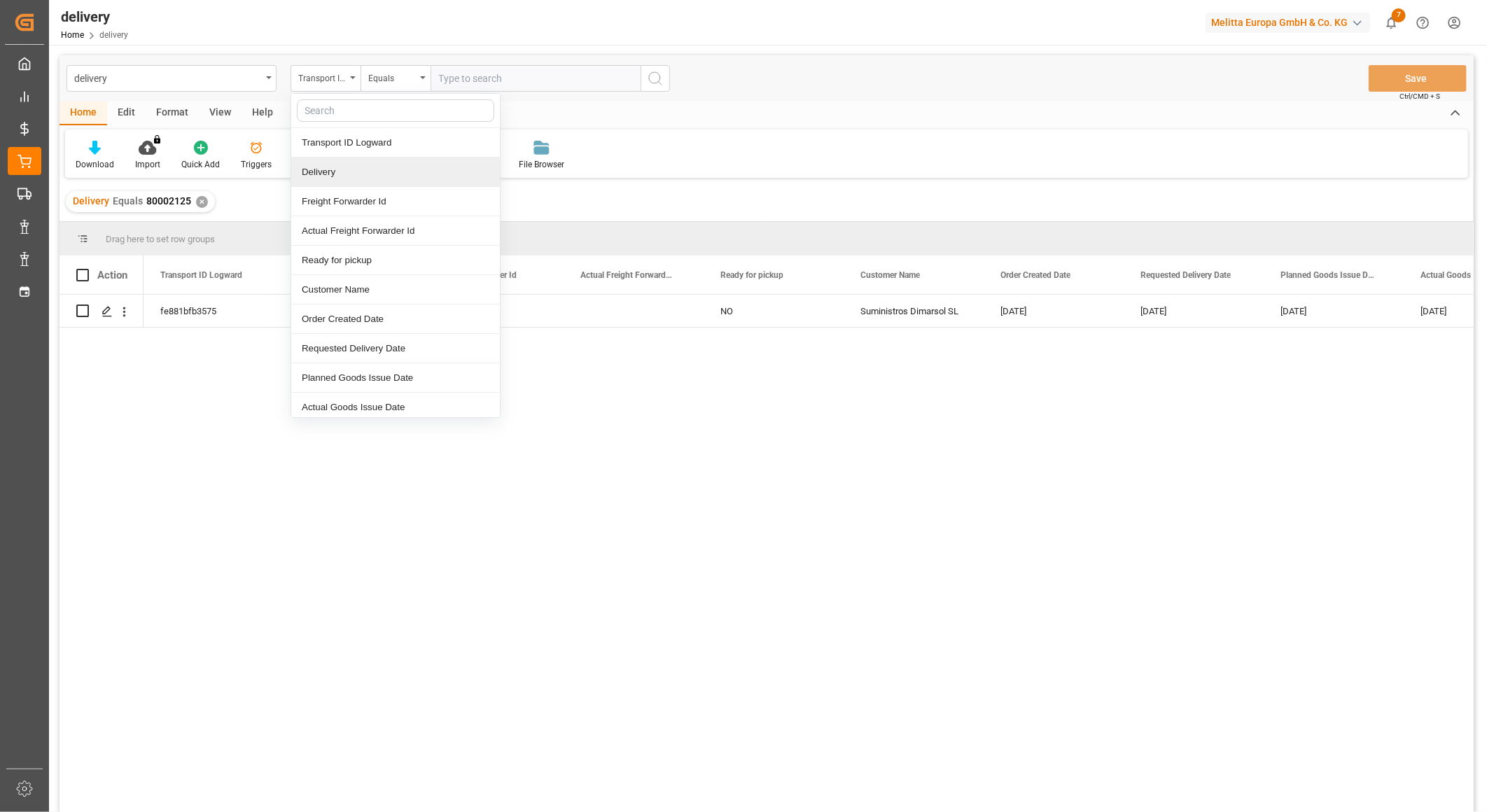
click at [336, 170] on div "Delivery" at bounding box center [395, 172] width 208 height 29
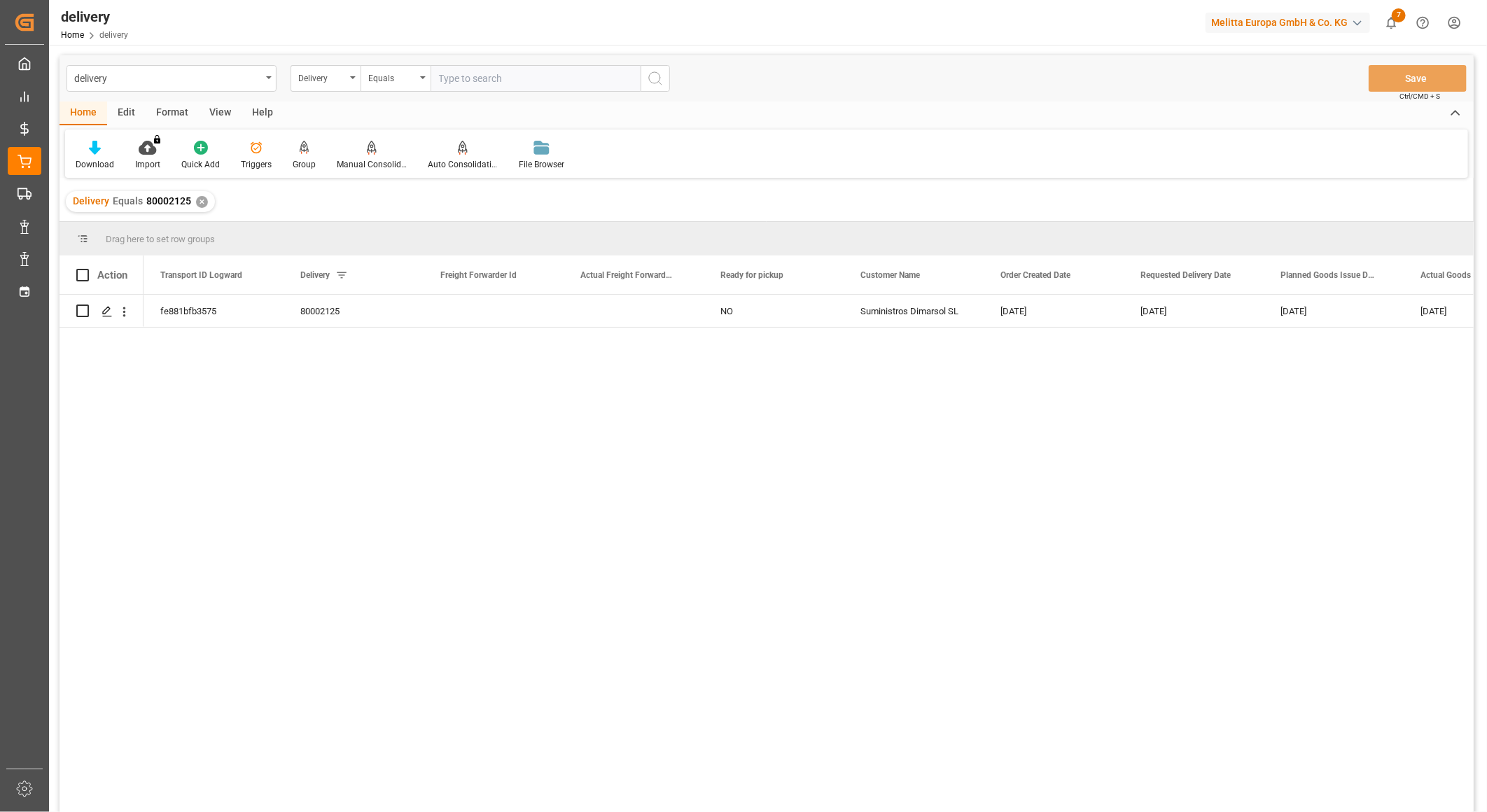
click at [516, 66] on input "text" at bounding box center [536, 78] width 210 height 27
paste input "80002123"
type input "80002123"
click at [648, 81] on icon "search button" at bounding box center [655, 79] width 17 height 17
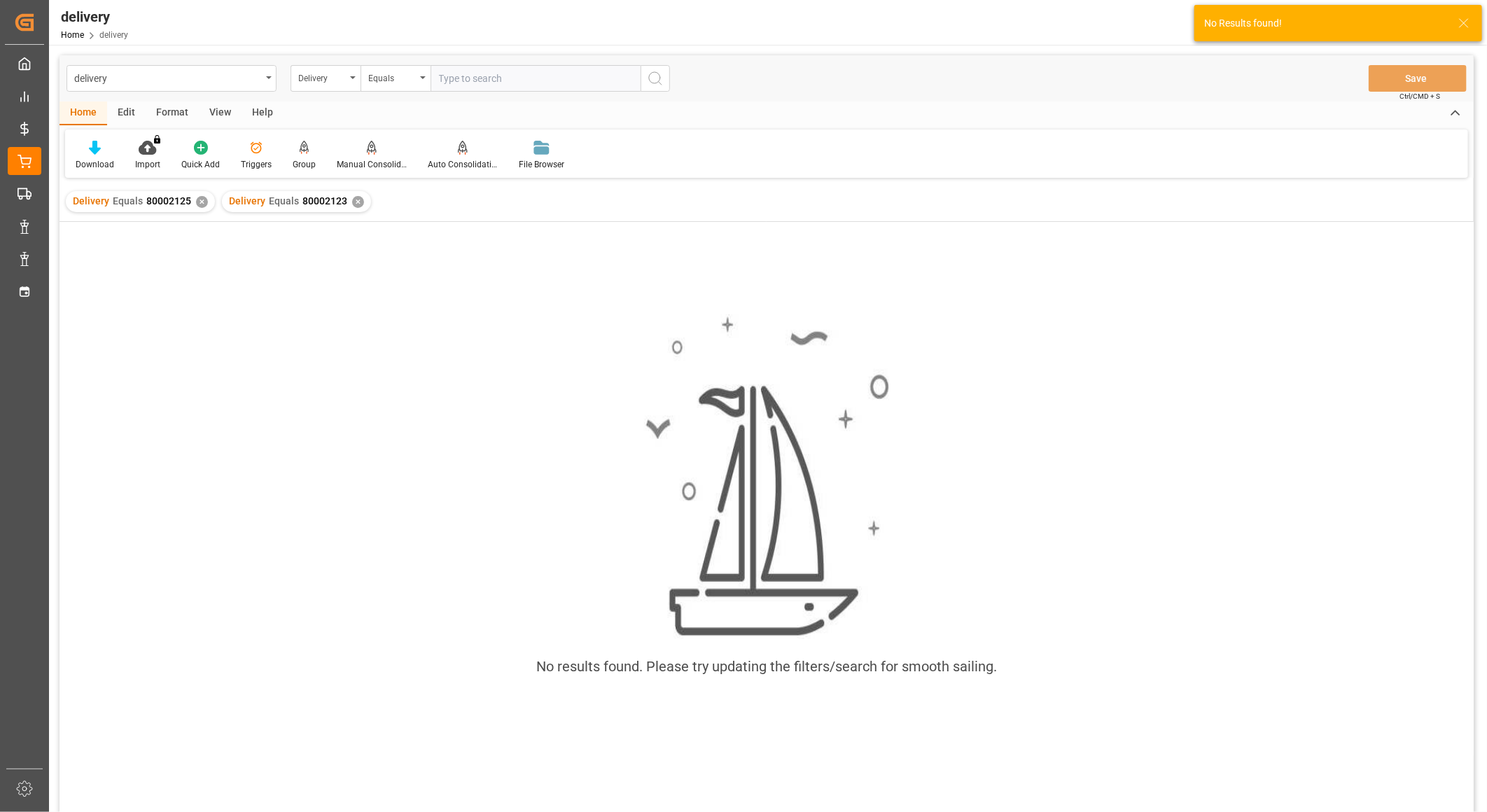
click at [200, 203] on div "✕" at bounding box center [202, 202] width 12 height 12
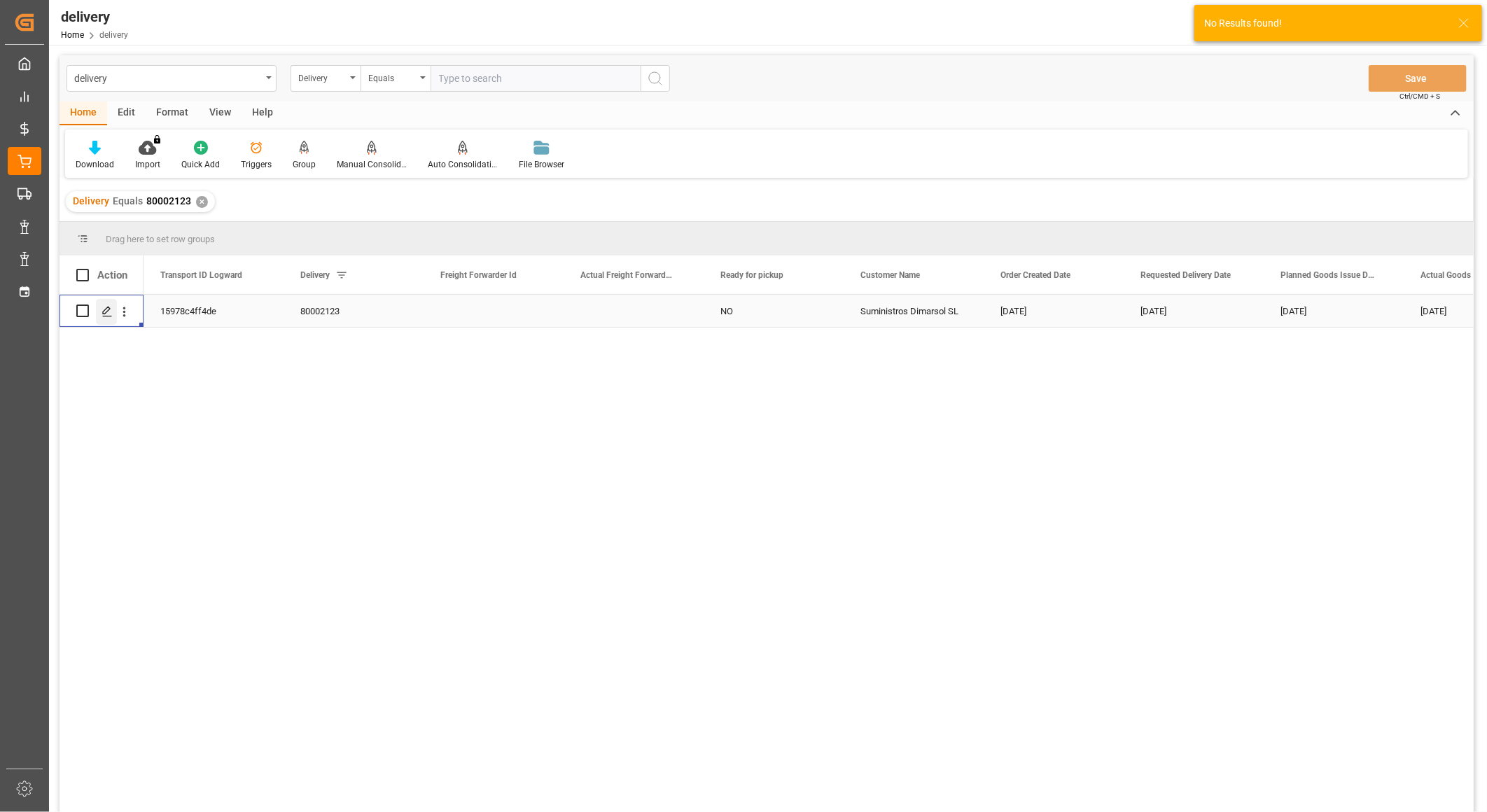
click at [110, 308] on icon "Press SPACE to select this row." at bounding box center [108, 312] width 11 height 11
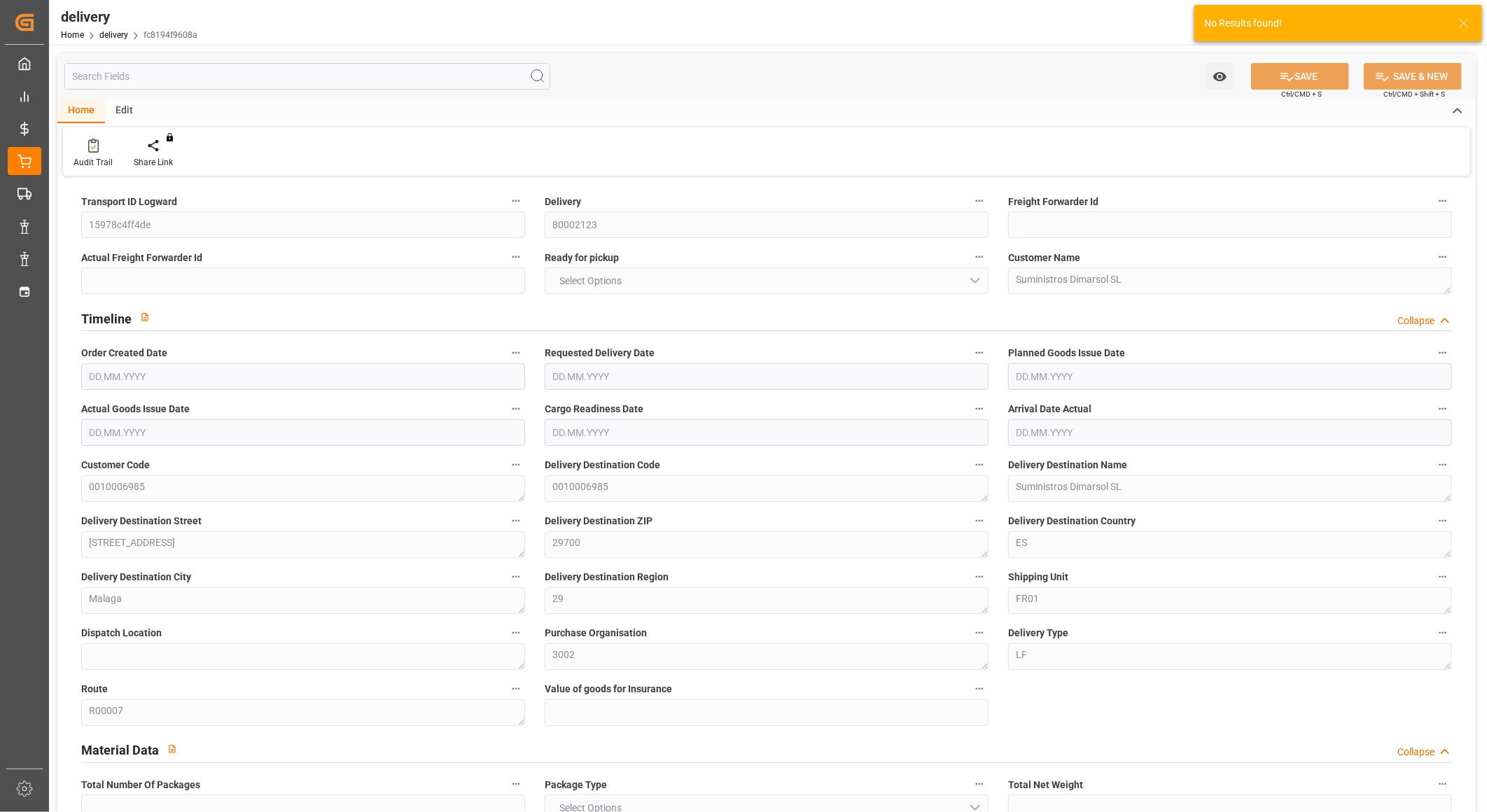
type input "1"
type input "42"
type input "73.44"
type input "272.56"
type input "20"
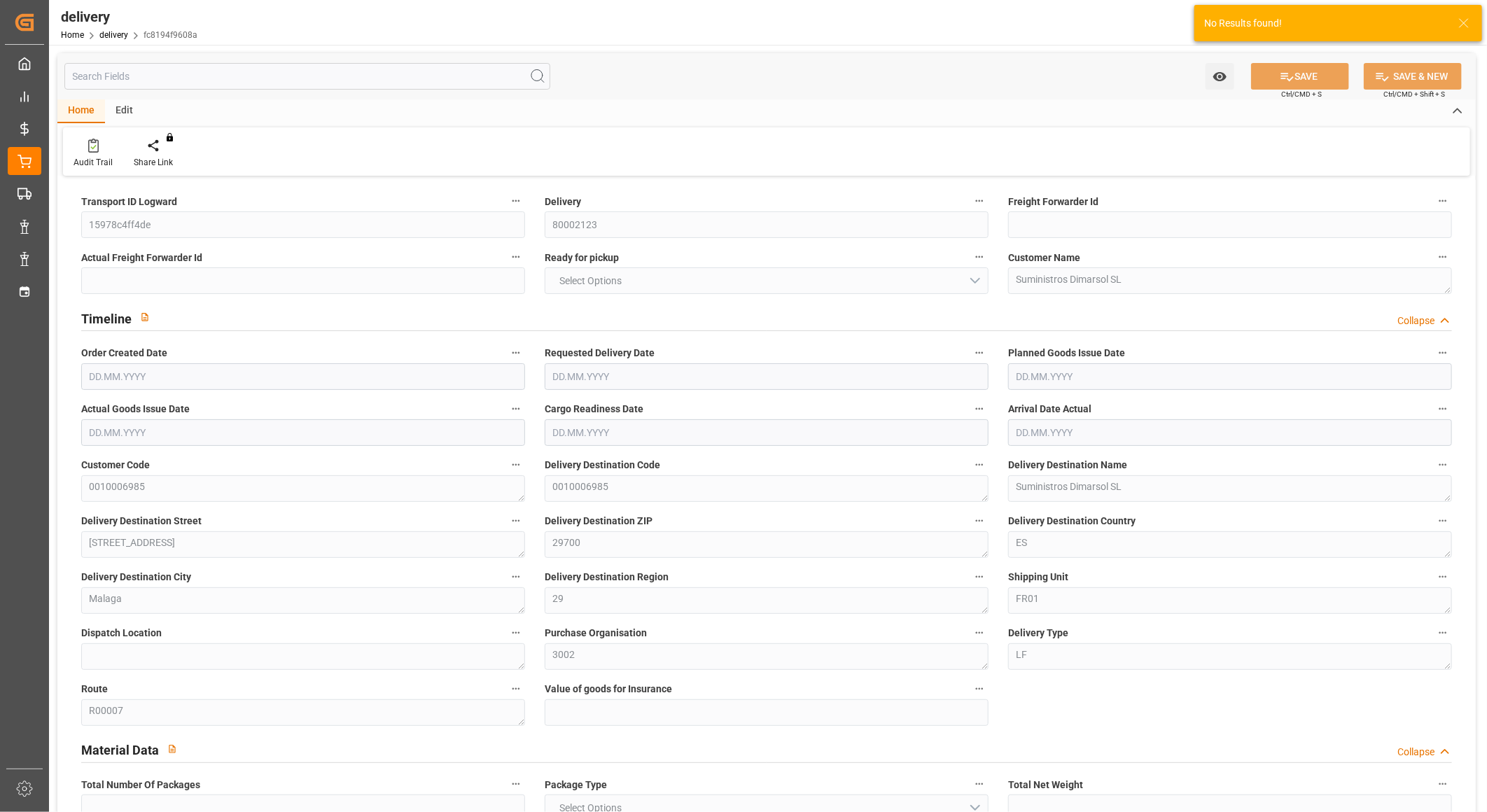
type input "1"
type input "0"
type input "1"
type input "2"
type input "0"
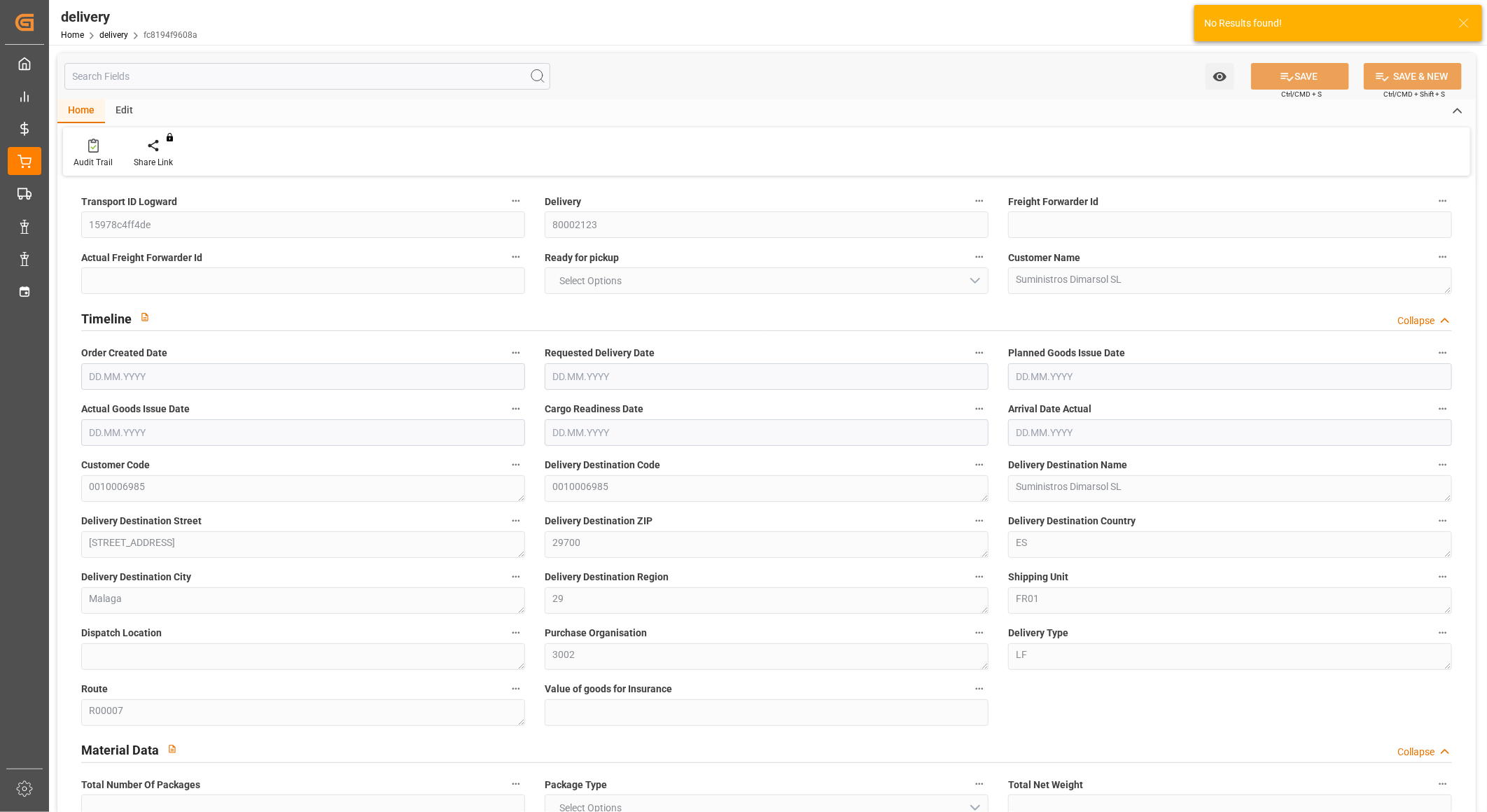
type input "0"
type input "-5.7351"
type input "216.42"
type input "210.6849"
type input "0"
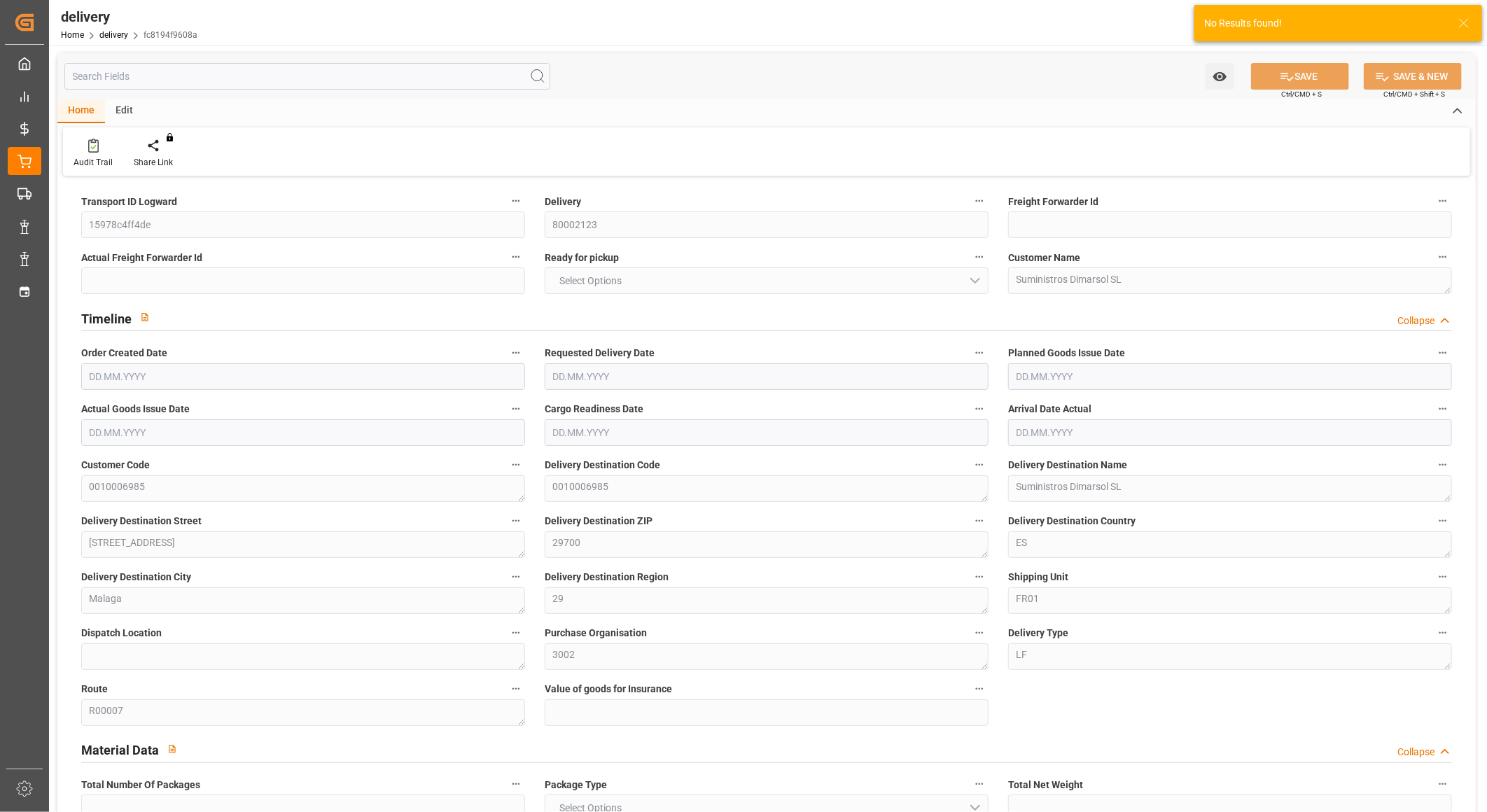
type input "7.2"
type input "1.5"
type input "1.3"
type input "0"
type input "1.5"
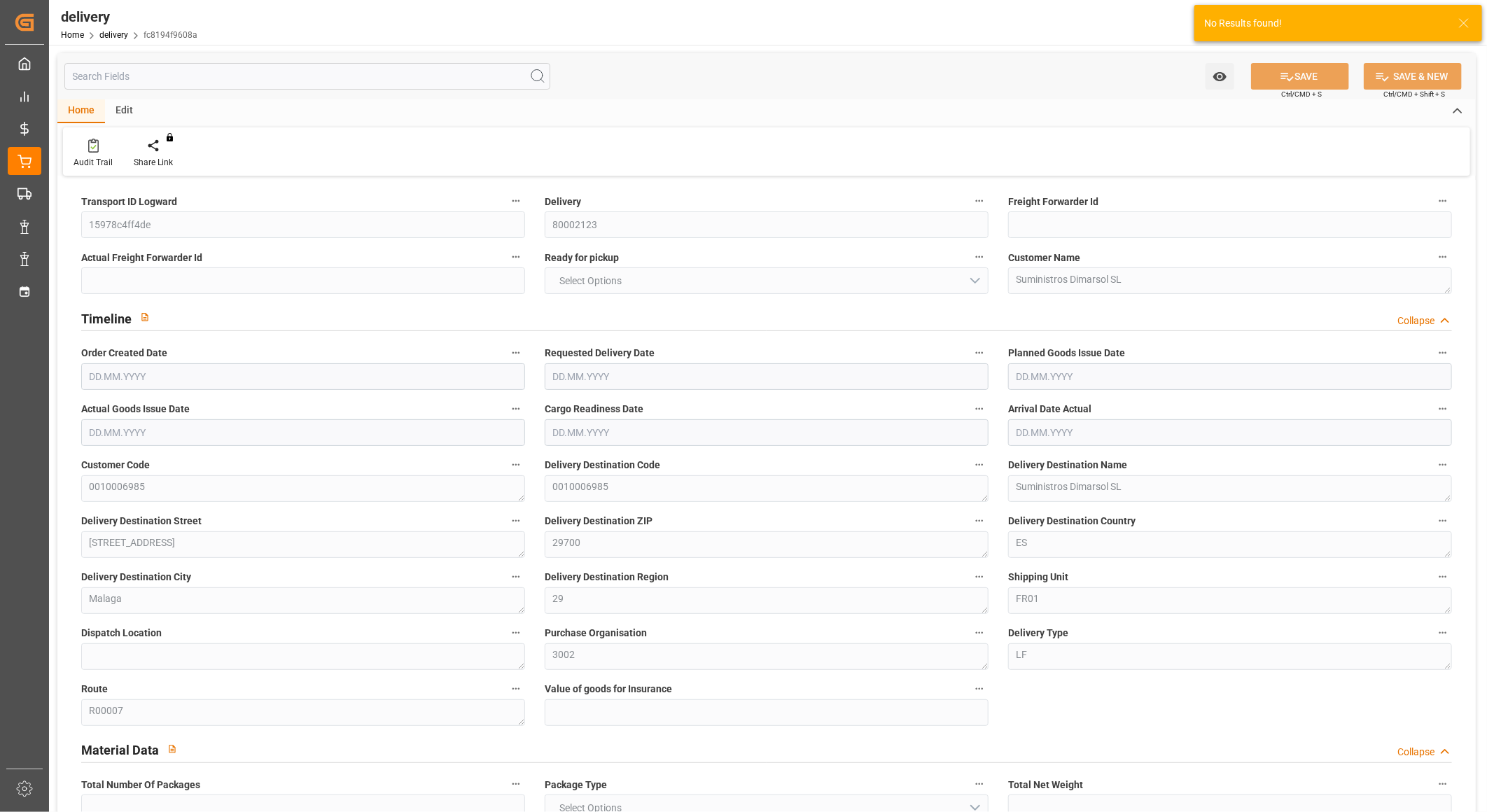
type input "49.44"
type input "2"
type input "101"
type input "0"
type input "[DATE]"
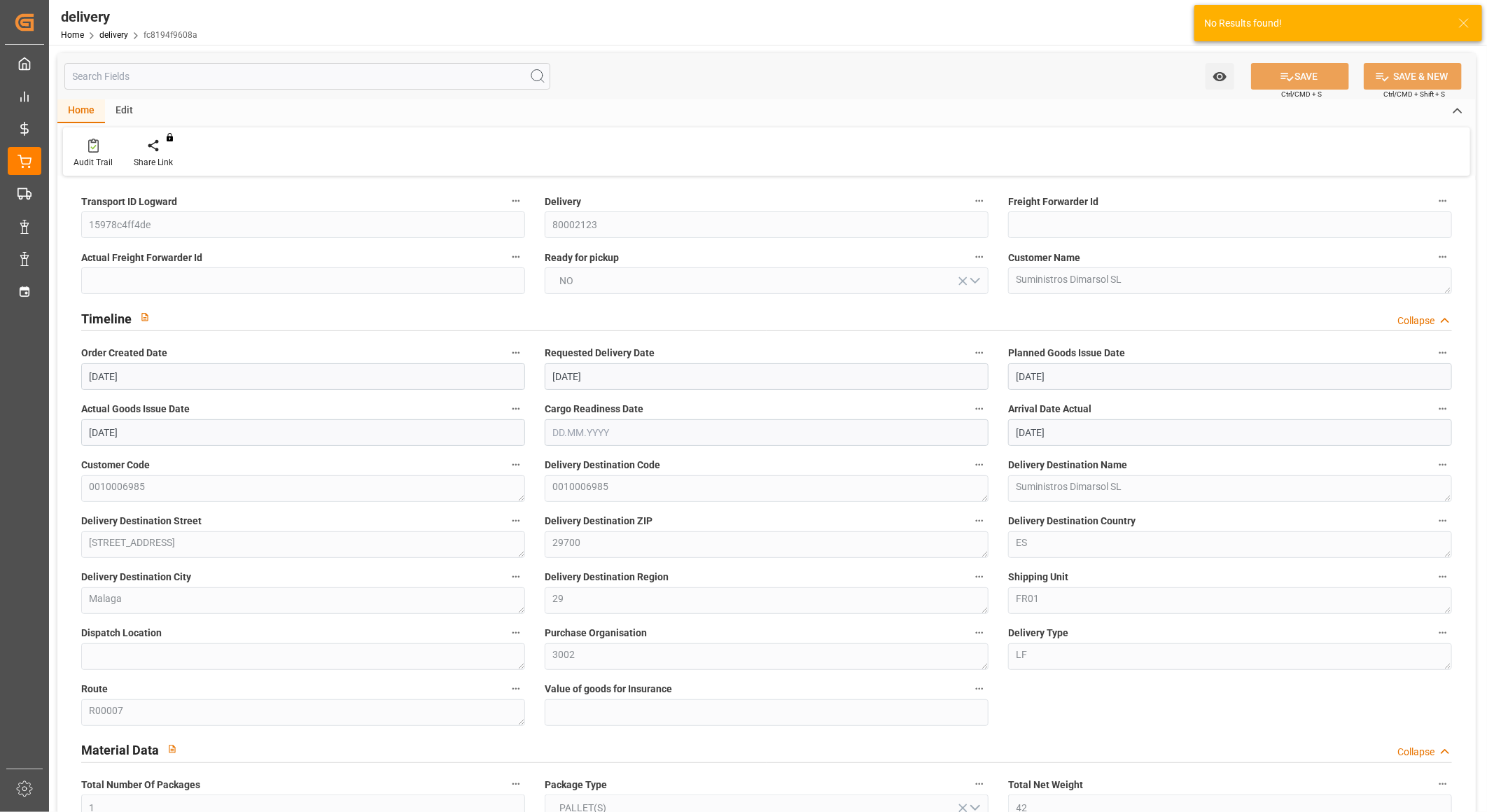
type input "[DATE]"
type input "[DATE] 08:40"
